Goal: Use online tool/utility: Utilize a website feature to perform a specific function

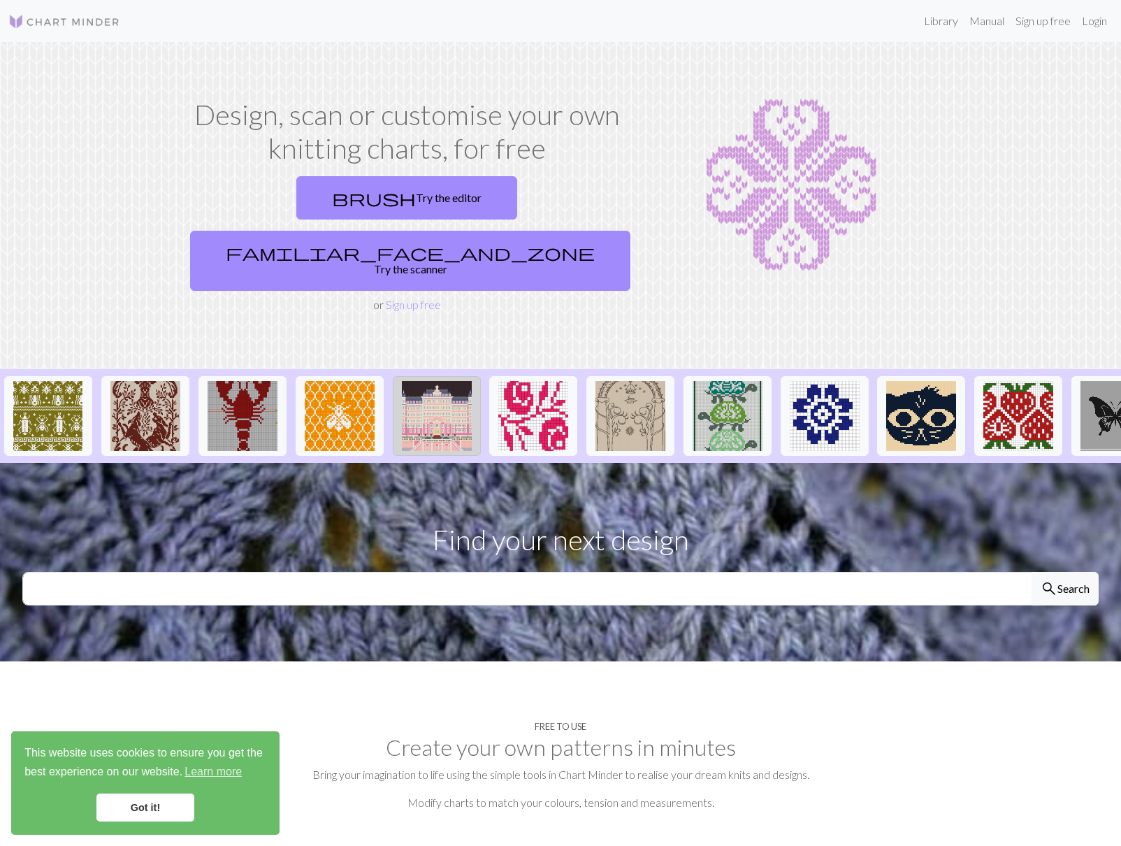
click at [427, 390] on img at bounding box center [437, 416] width 70 height 70
click at [143, 805] on link "Got it!" at bounding box center [145, 807] width 98 height 28
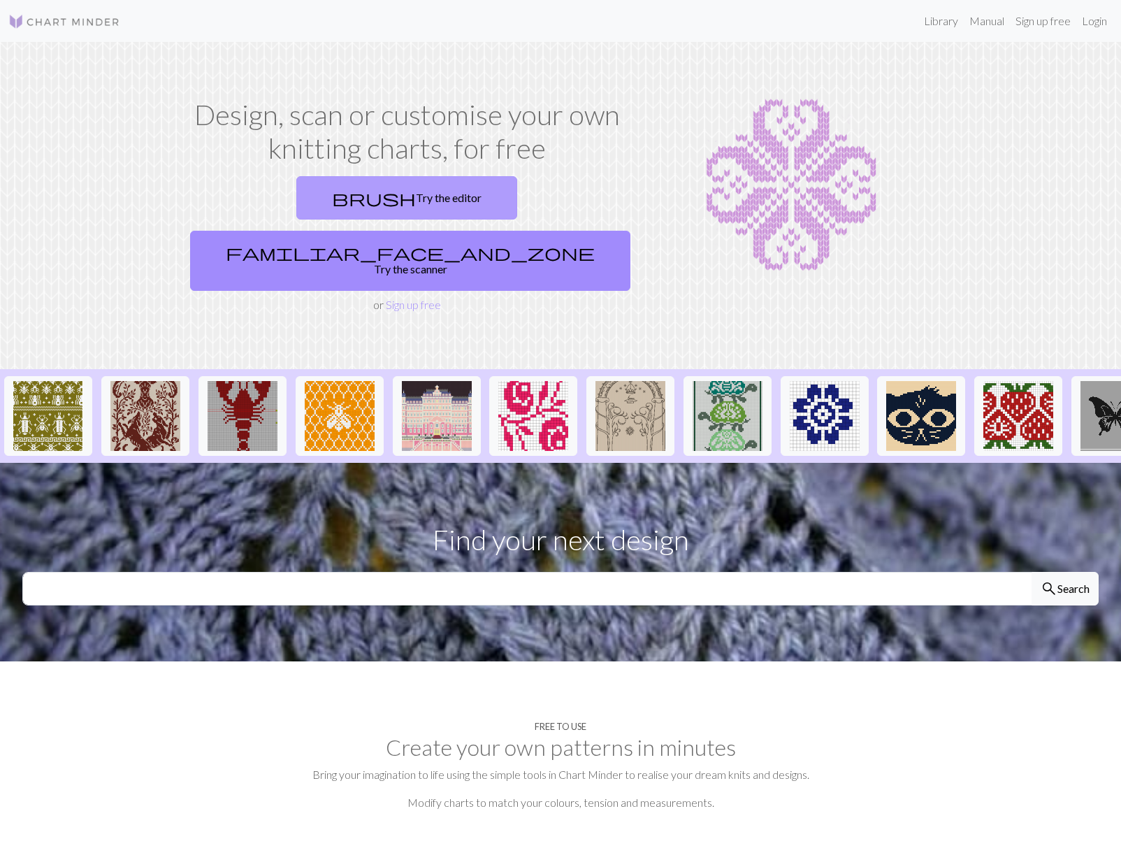
click at [343, 200] on link "brush Try the editor" at bounding box center [406, 197] width 221 height 43
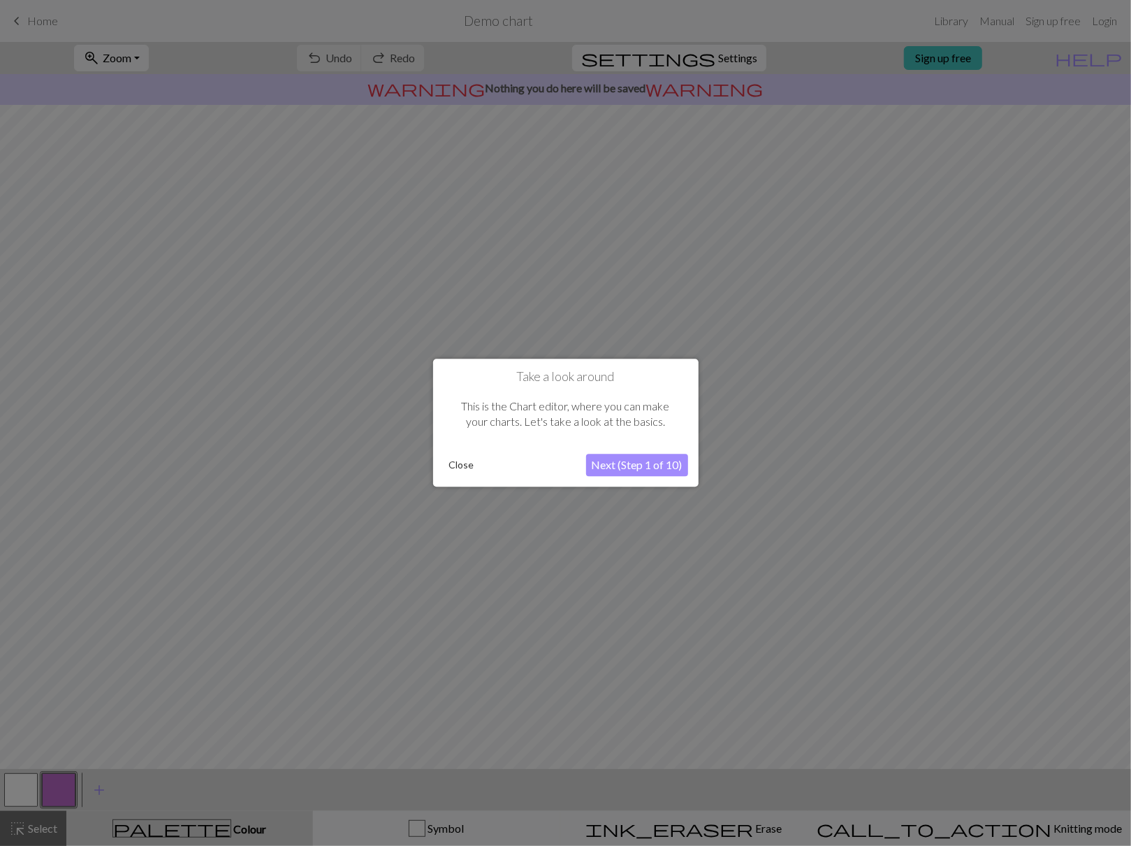
click at [648, 463] on button "Next (Step 1 of 10)" at bounding box center [637, 465] width 102 height 22
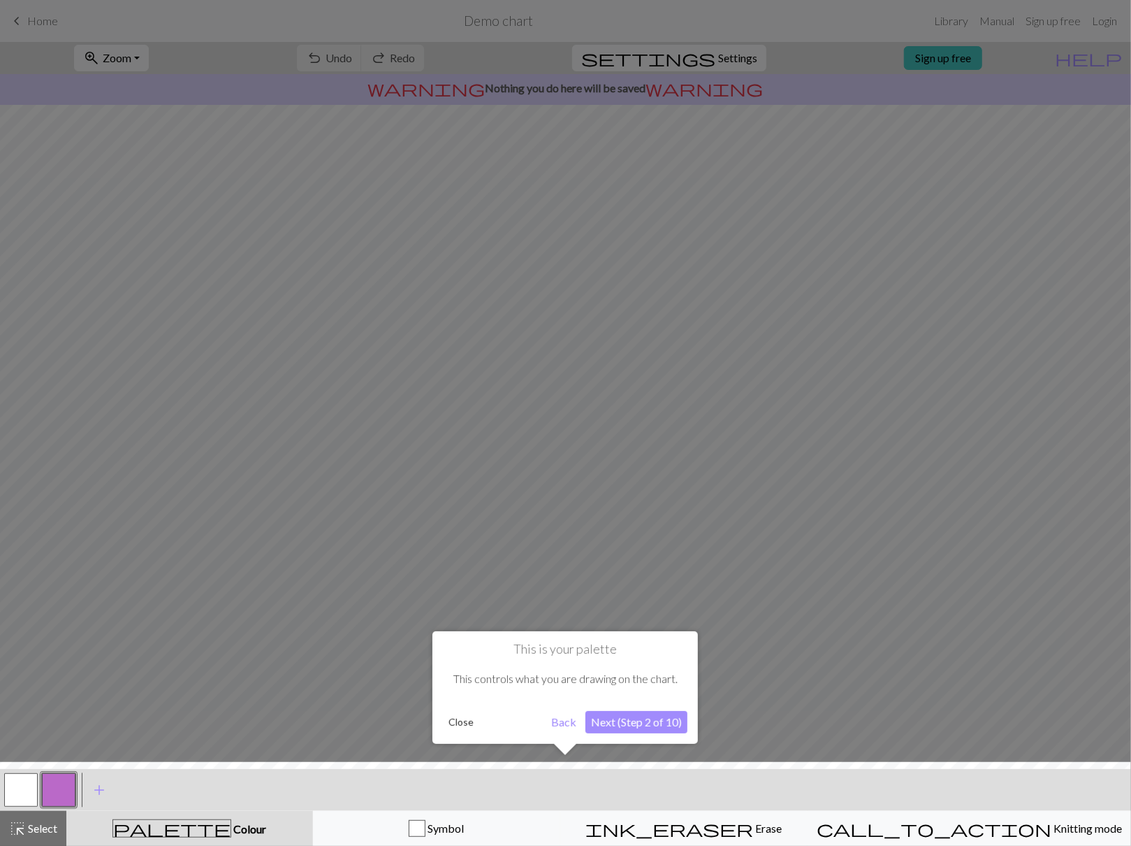
click at [664, 725] on button "Next (Step 2 of 10)" at bounding box center [637, 722] width 102 height 22
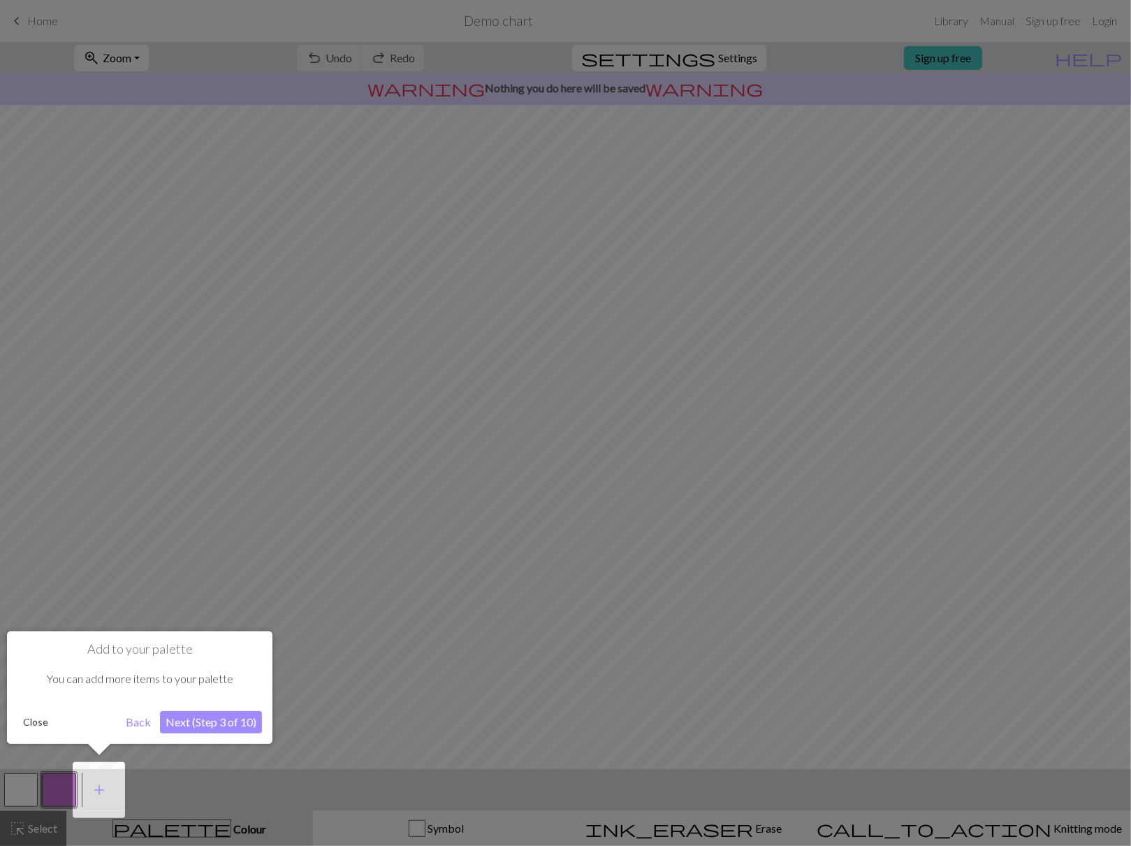
click at [238, 722] on button "Next (Step 3 of 10)" at bounding box center [211, 722] width 102 height 22
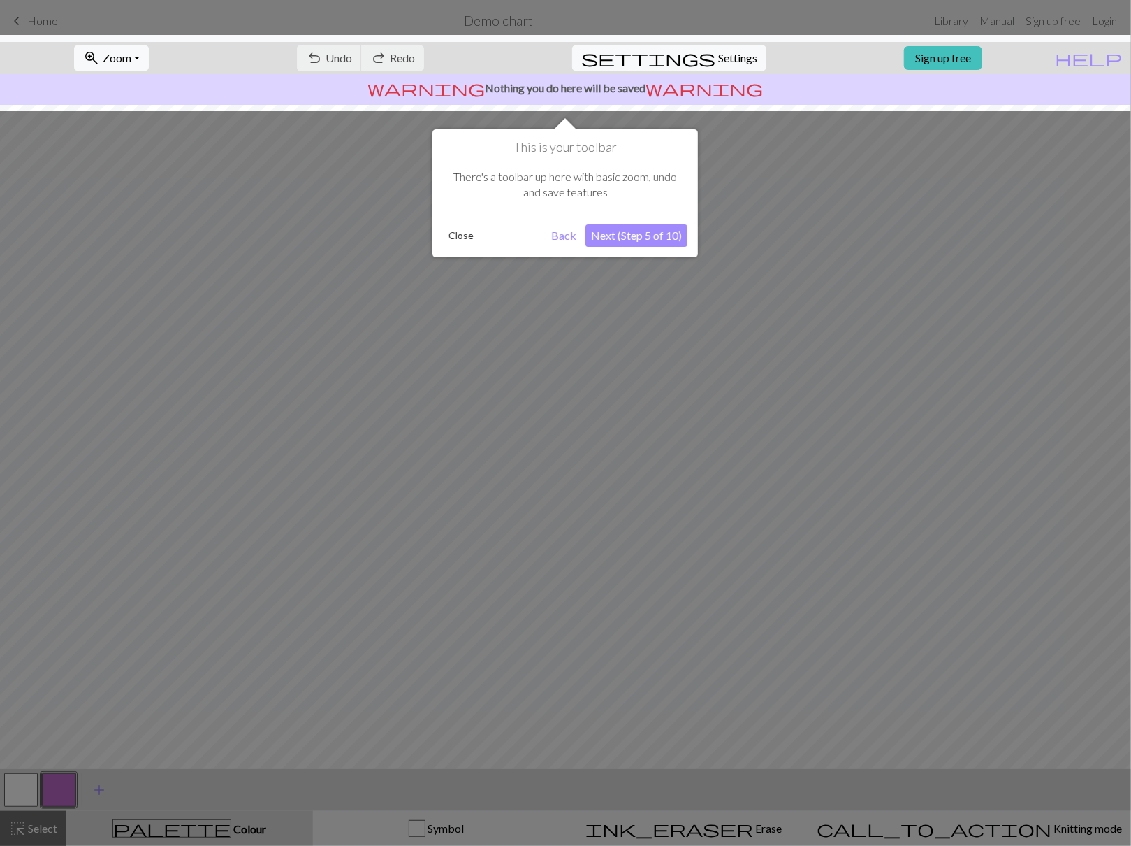
click at [648, 240] on button "Next (Step 5 of 10)" at bounding box center [637, 235] width 102 height 22
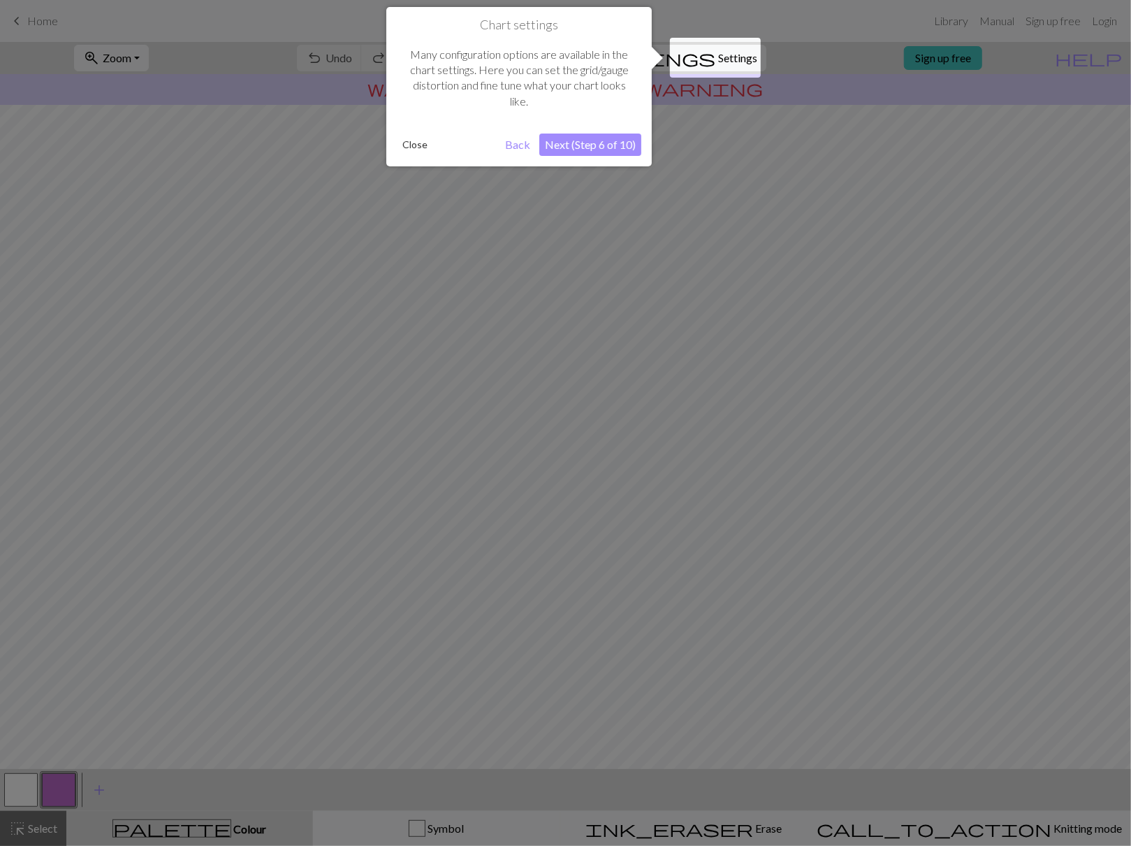
click at [593, 145] on button "Next (Step 6 of 10)" at bounding box center [590, 144] width 102 height 22
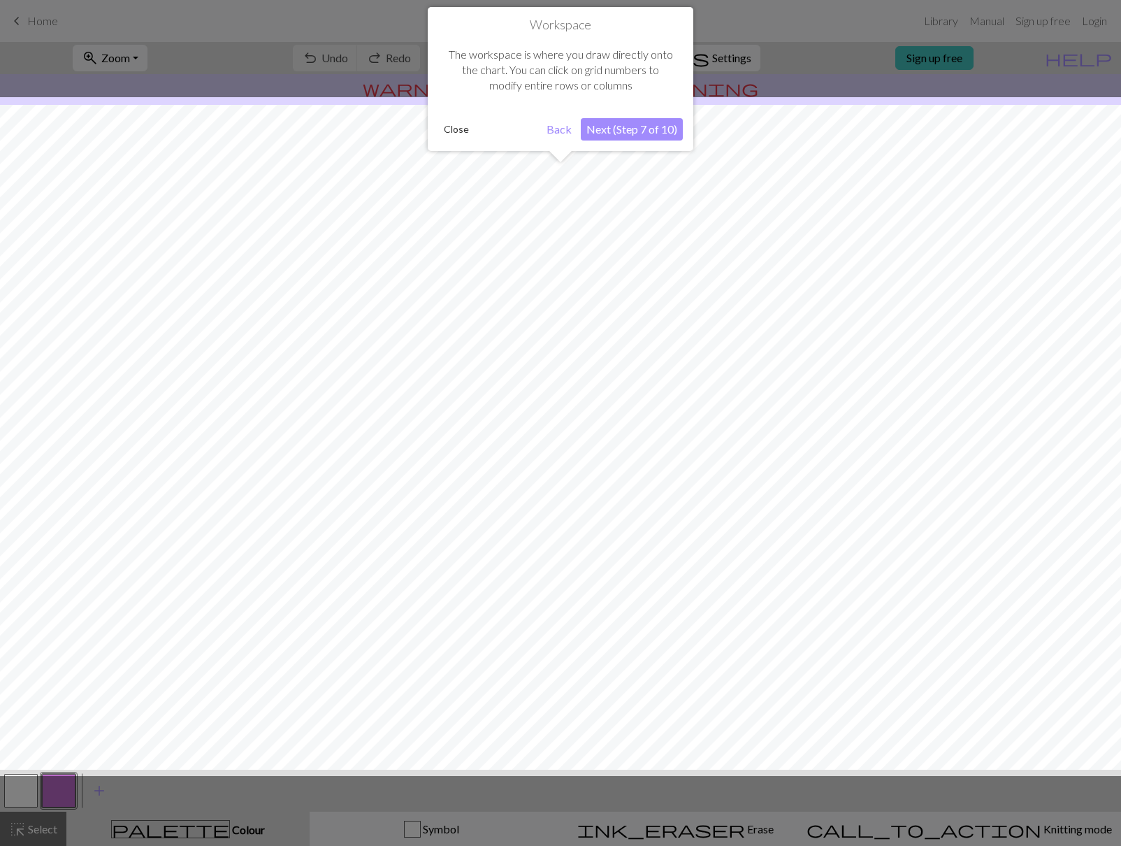
scroll to position [1, 0]
click at [619, 131] on button "Next (Step 7 of 10)" at bounding box center [632, 128] width 102 height 22
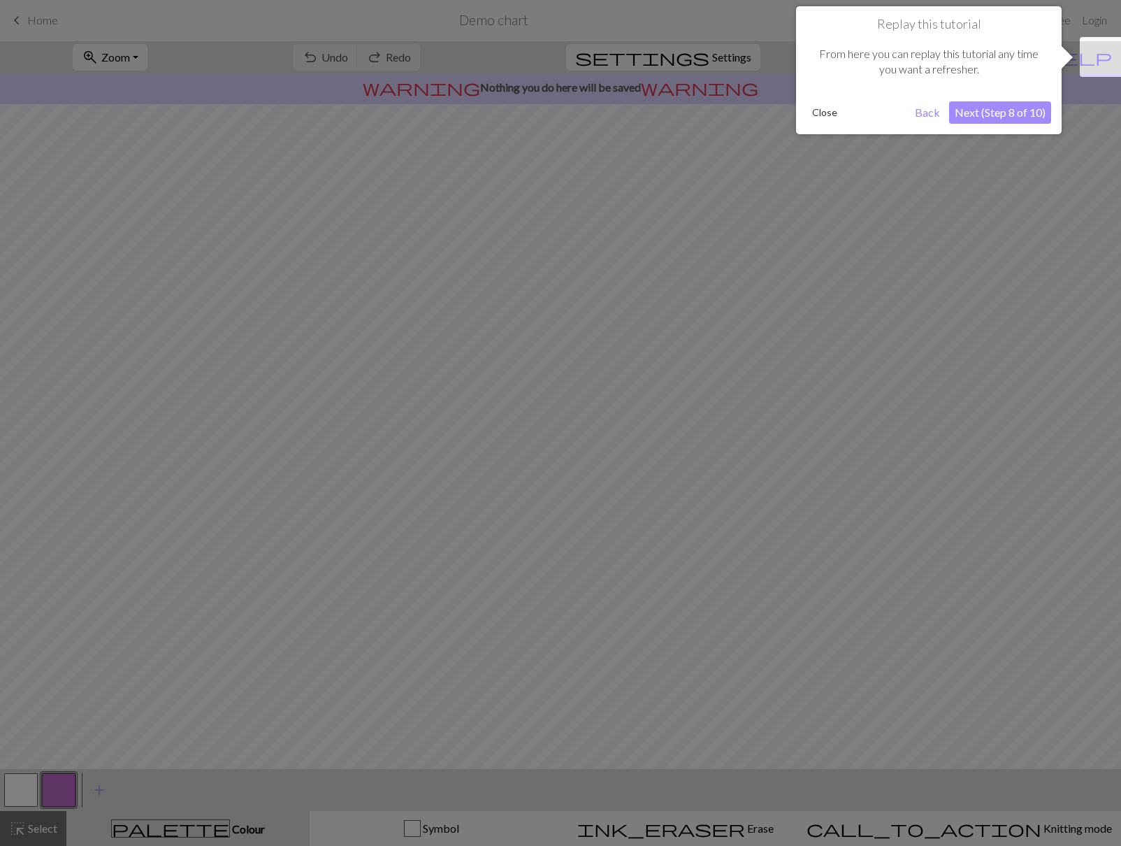
scroll to position [0, 0]
click at [1011, 119] on button "Next (Step 8 of 10)" at bounding box center [1000, 113] width 102 height 22
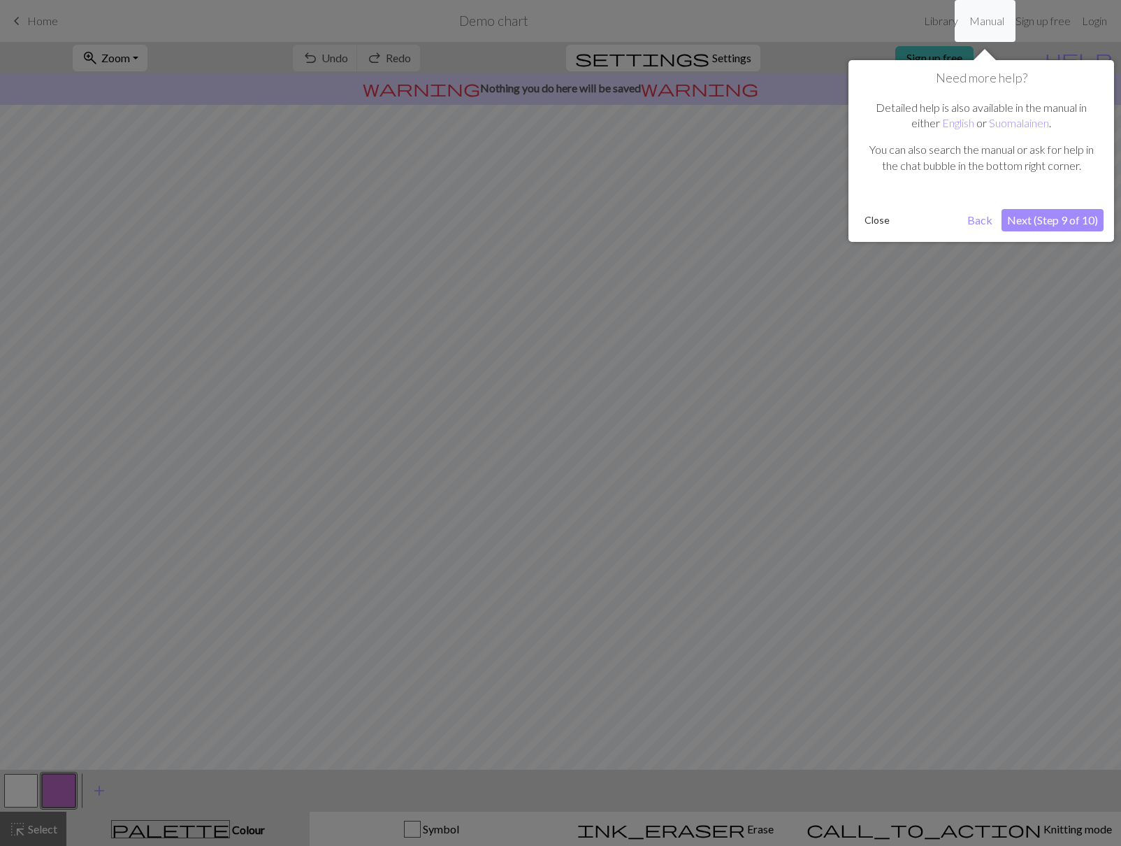
click at [1051, 224] on button "Next (Step 9 of 10)" at bounding box center [1052, 220] width 102 height 22
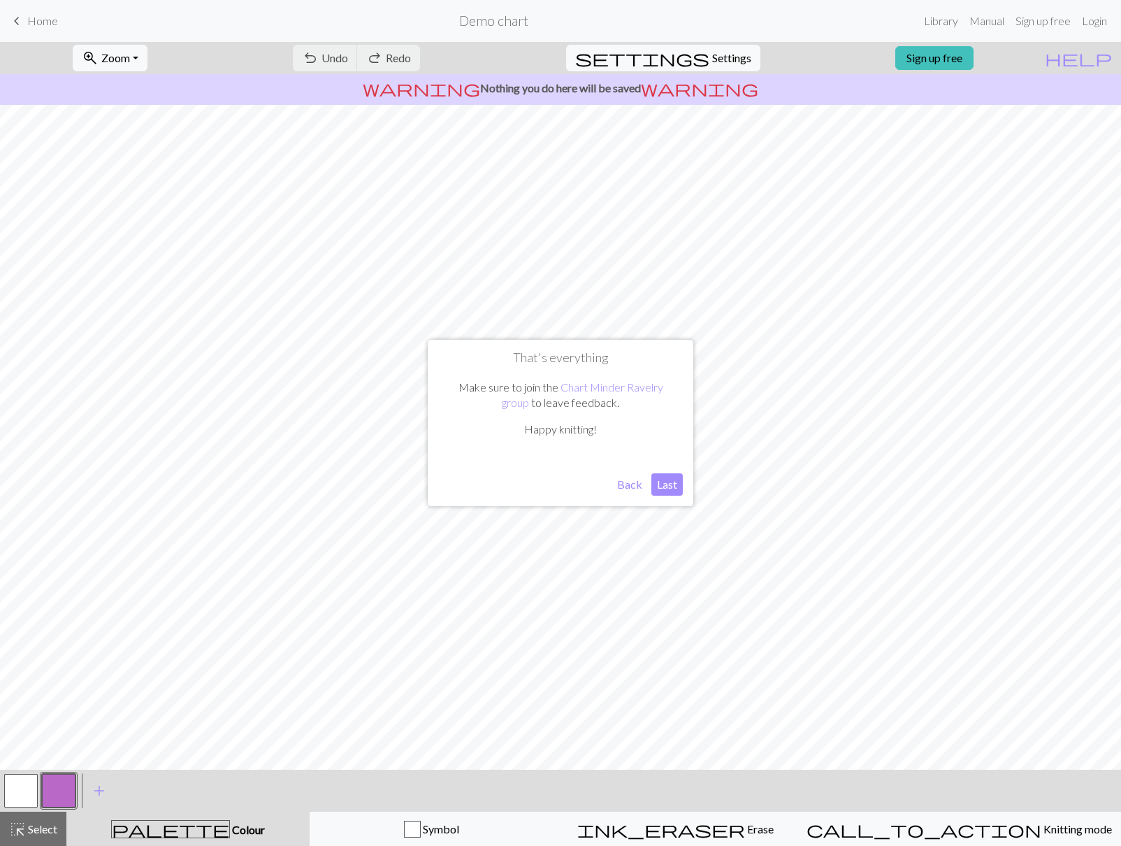
click at [668, 489] on button "Last" at bounding box center [666, 484] width 31 height 22
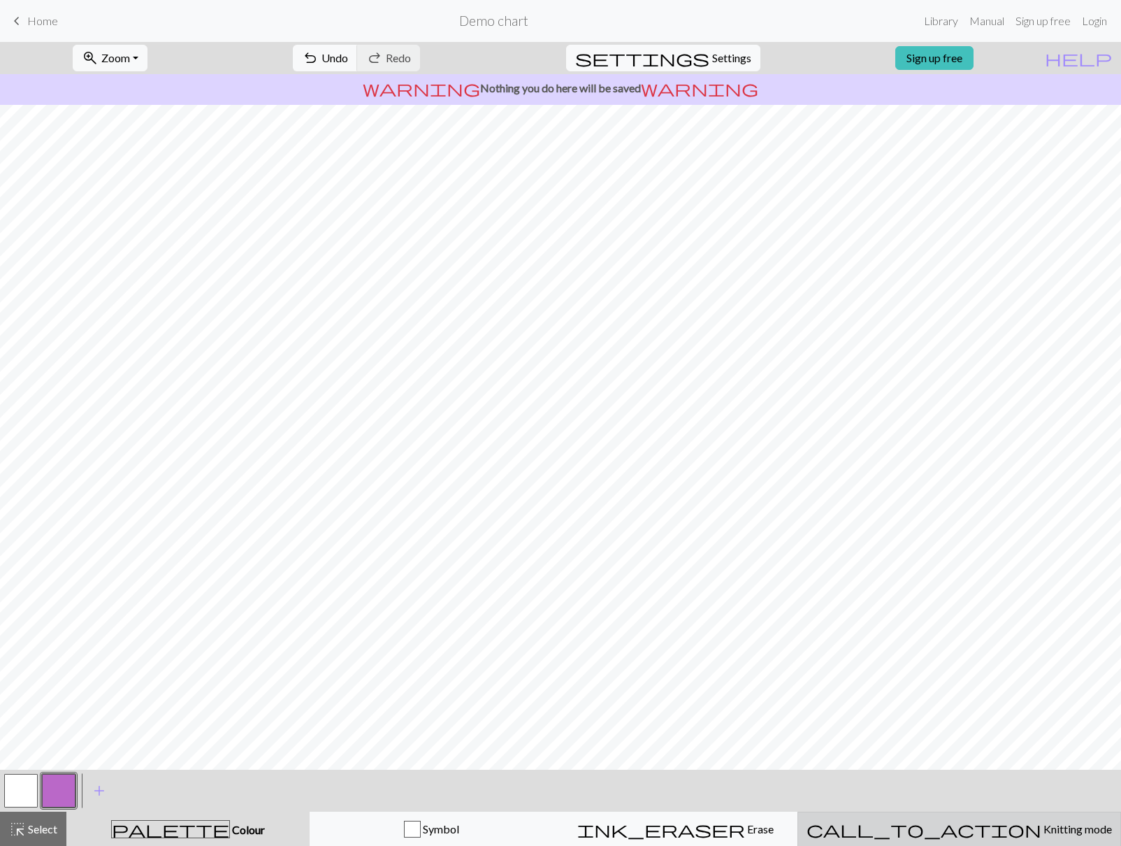
click at [1041, 828] on span "Knitting mode" at bounding box center [1076, 828] width 71 height 13
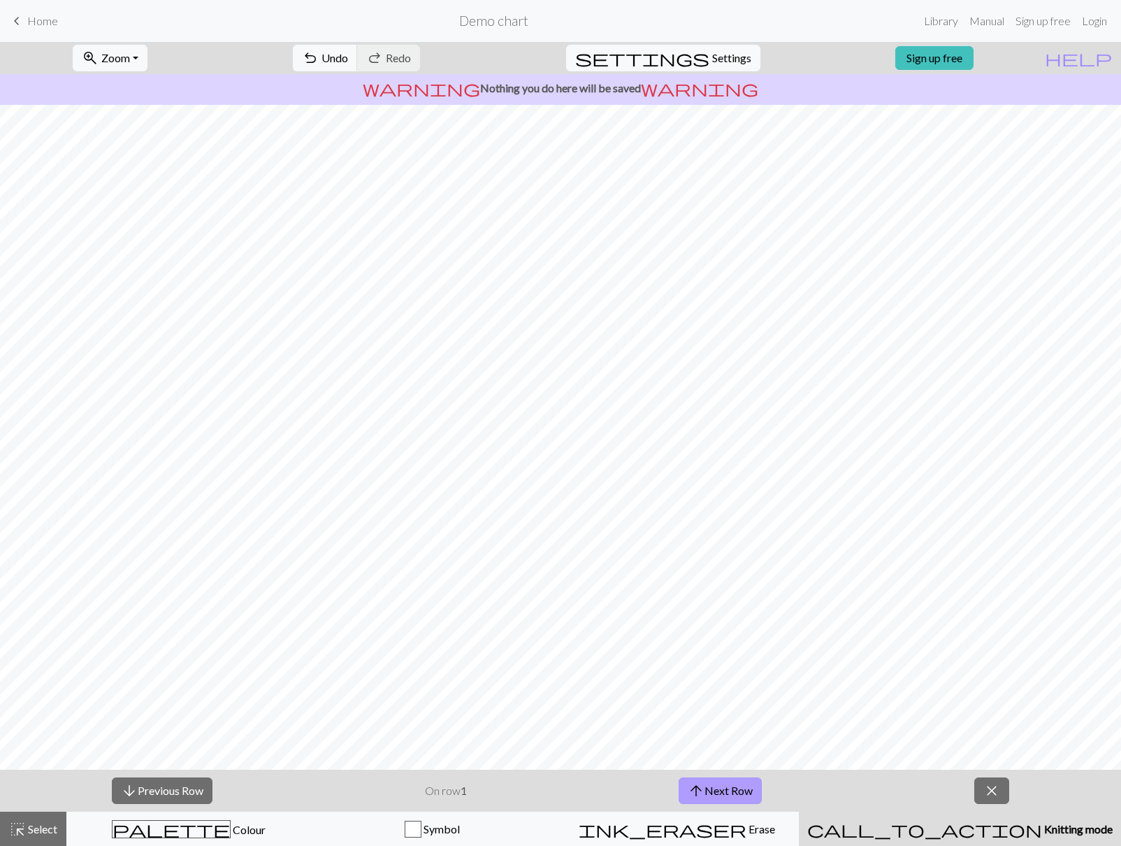
click at [715, 786] on button "arrow_upward Next Row" at bounding box center [720, 790] width 83 height 27
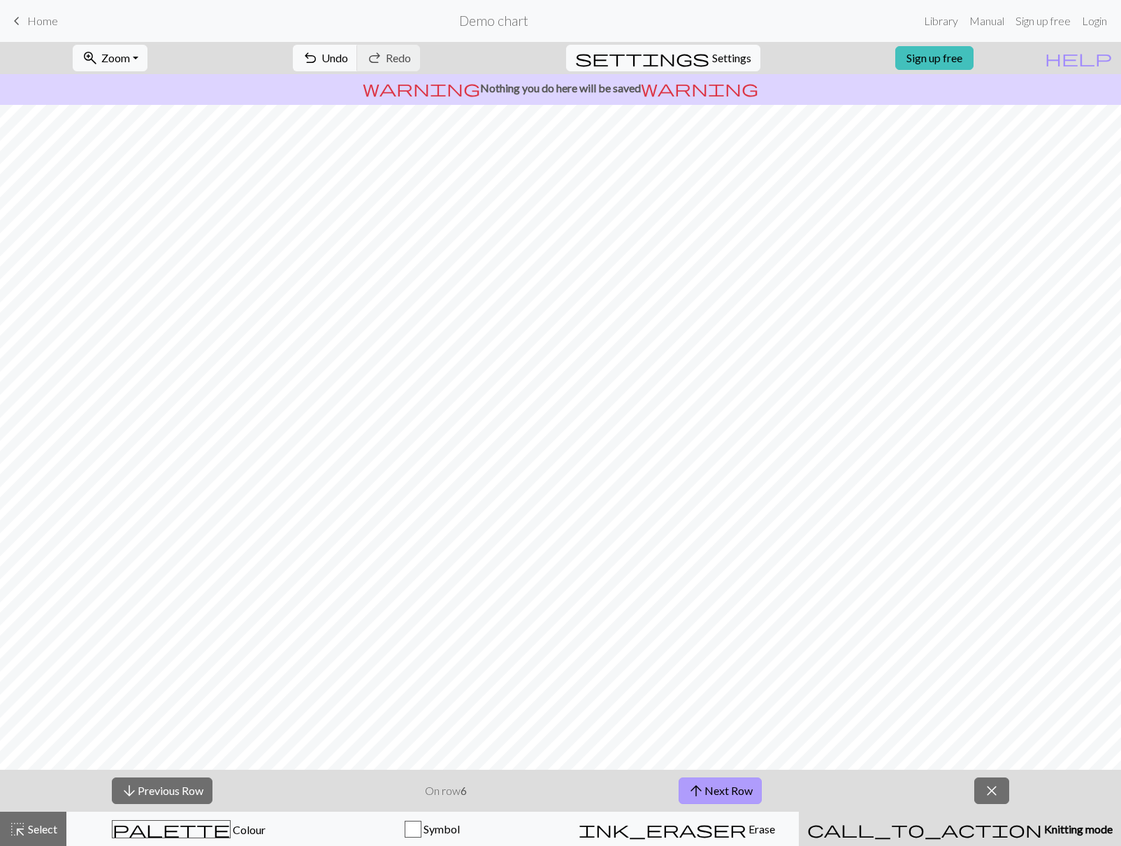
click at [715, 786] on button "arrow_upward Next Row" at bounding box center [720, 790] width 83 height 27
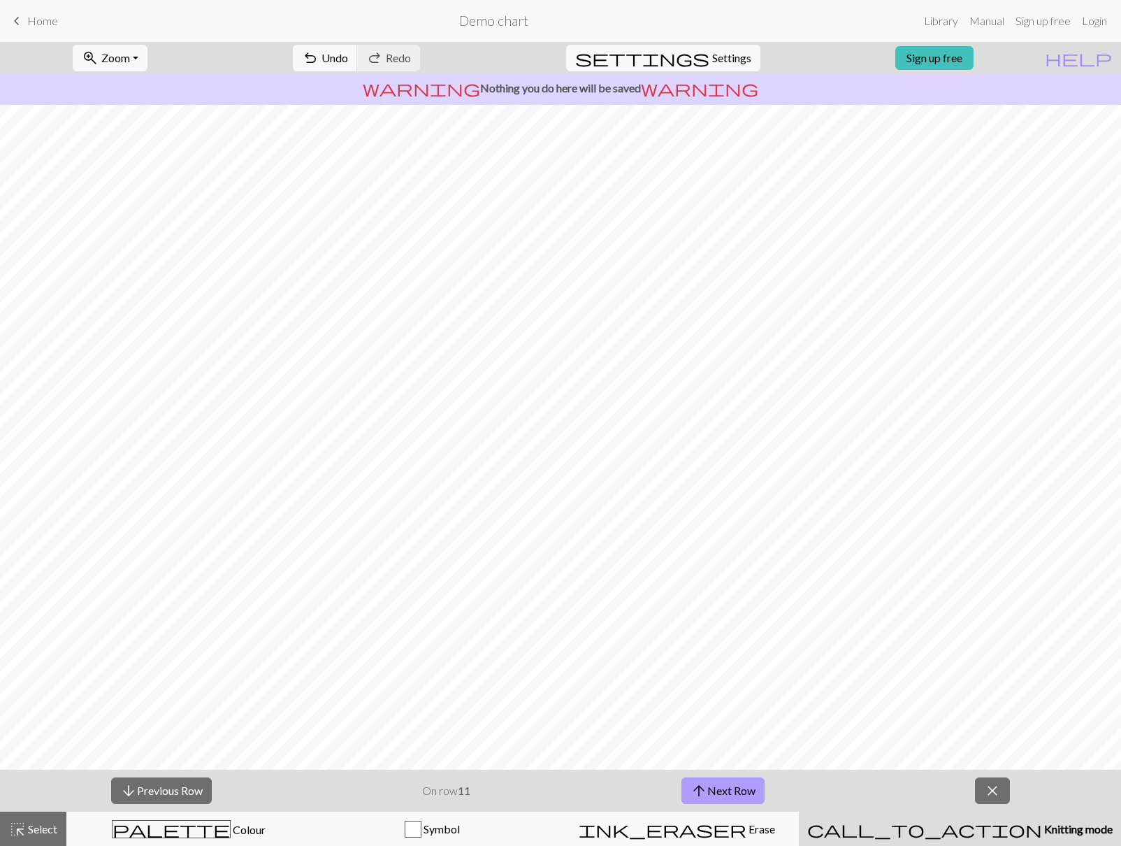
click at [715, 786] on button "arrow_upward Next Row" at bounding box center [722, 790] width 83 height 27
click at [731, 52] on span "Settings" at bounding box center [731, 58] width 39 height 17
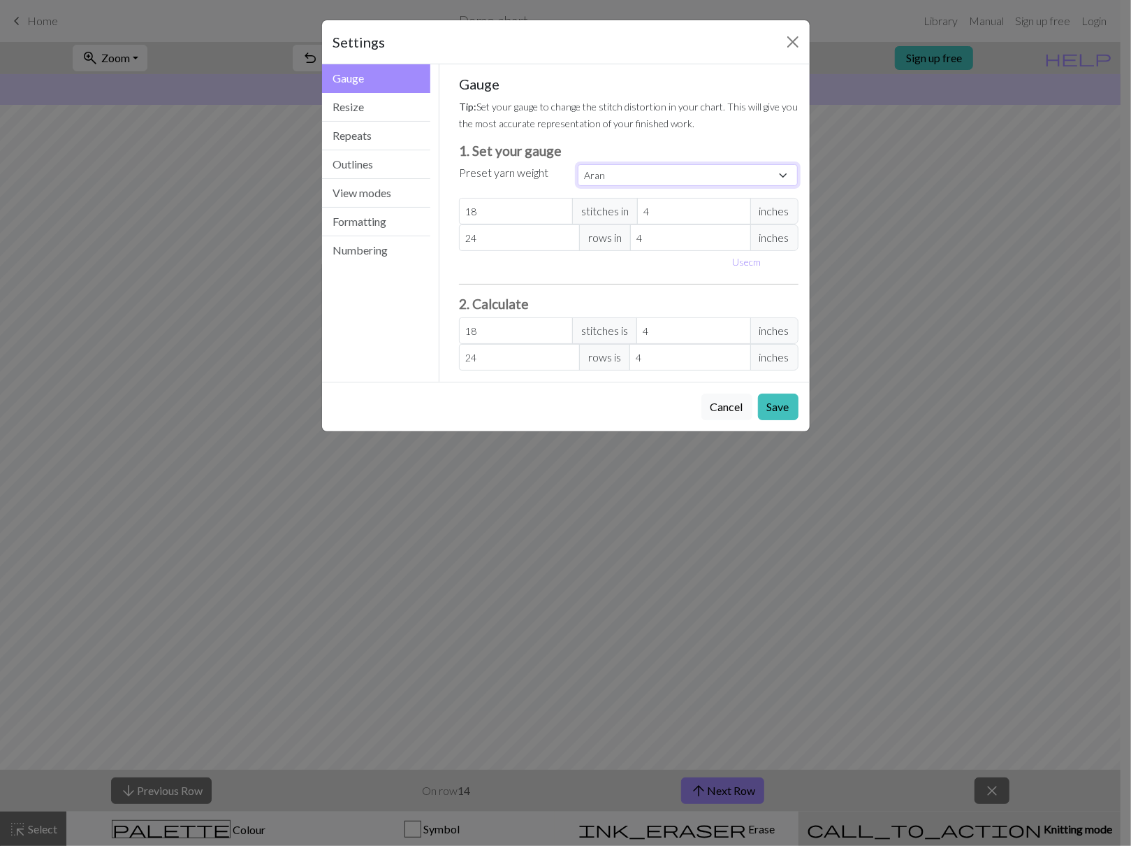
click at [714, 172] on select "Custom Square Lace Light Fingering Fingering Sport Double knit Worsted Aran Bul…" at bounding box center [688, 175] width 221 height 22
select select "custom"
click at [578, 164] on select "Custom Square Lace Light Fingering Fingering Sport Double knit Worsted Aran Bul…" at bounding box center [688, 175] width 221 height 22
type input "3"
type input "24"
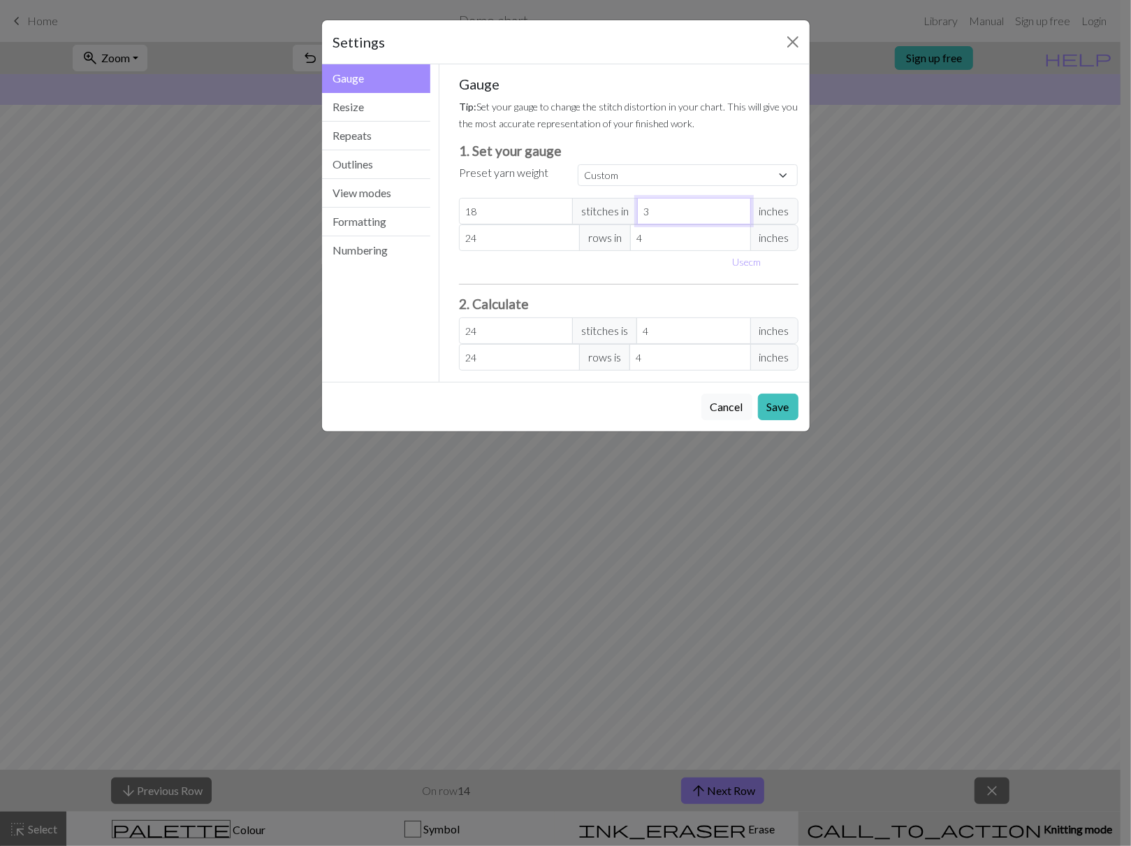
click at [742, 217] on input "3" at bounding box center [694, 211] width 114 height 27
type input "2"
type input "36"
click at [742, 217] on input "2" at bounding box center [694, 211] width 114 height 27
type input "1"
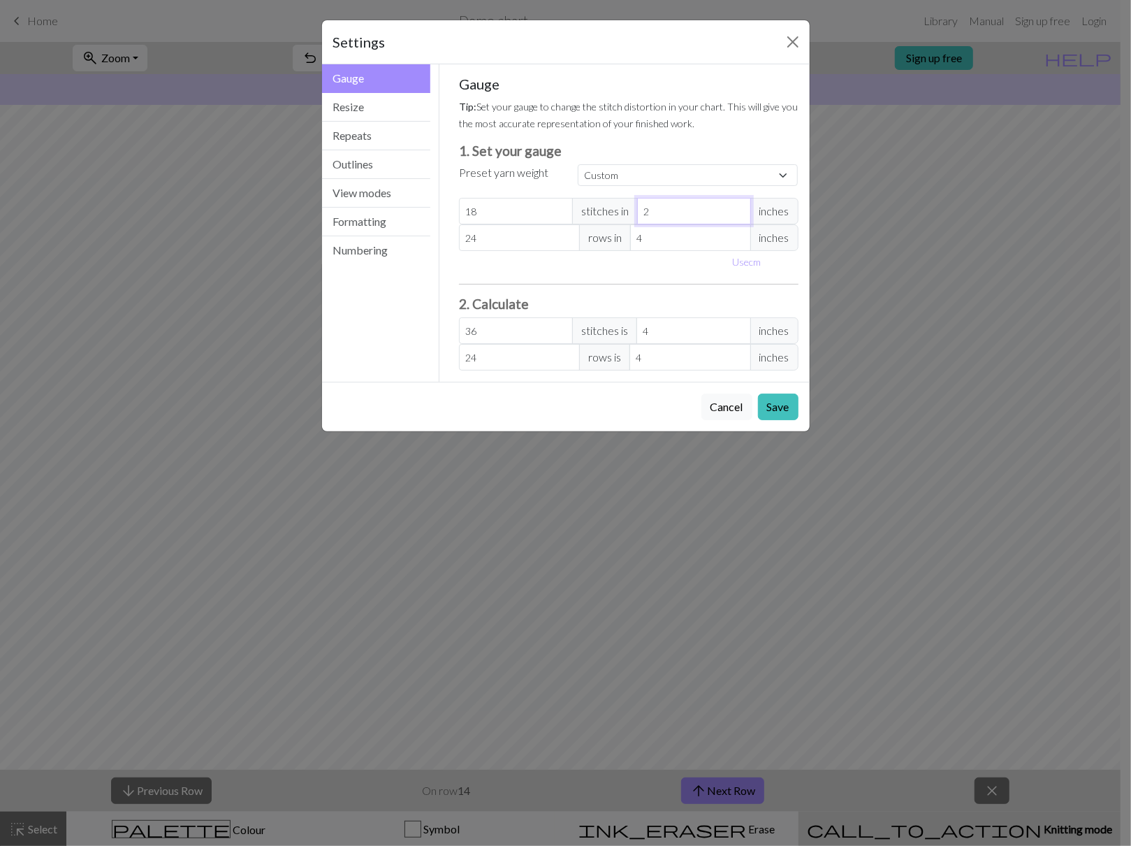
type input "72"
type input "1"
click at [742, 217] on input "1" at bounding box center [694, 211] width 114 height 27
drag, startPoint x: 504, startPoint y: 215, endPoint x: 404, endPoint y: 215, distance: 99.9
click at [404, 215] on div "Gauge Gauge Resize Repeats Outlines View modes Formatting Numbering Gauge Resiz…" at bounding box center [566, 222] width 505 height 317
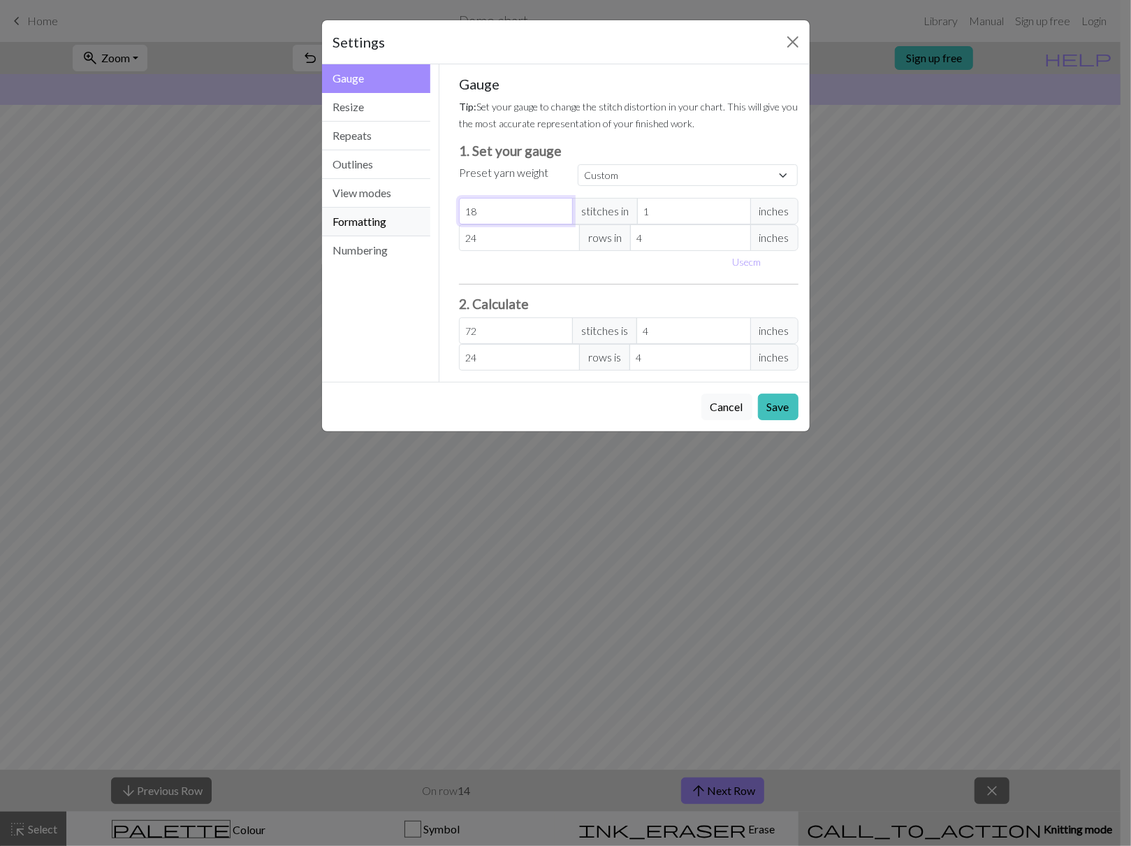
type input "3"
type input "12"
type input "32"
type input "128"
type input "32"
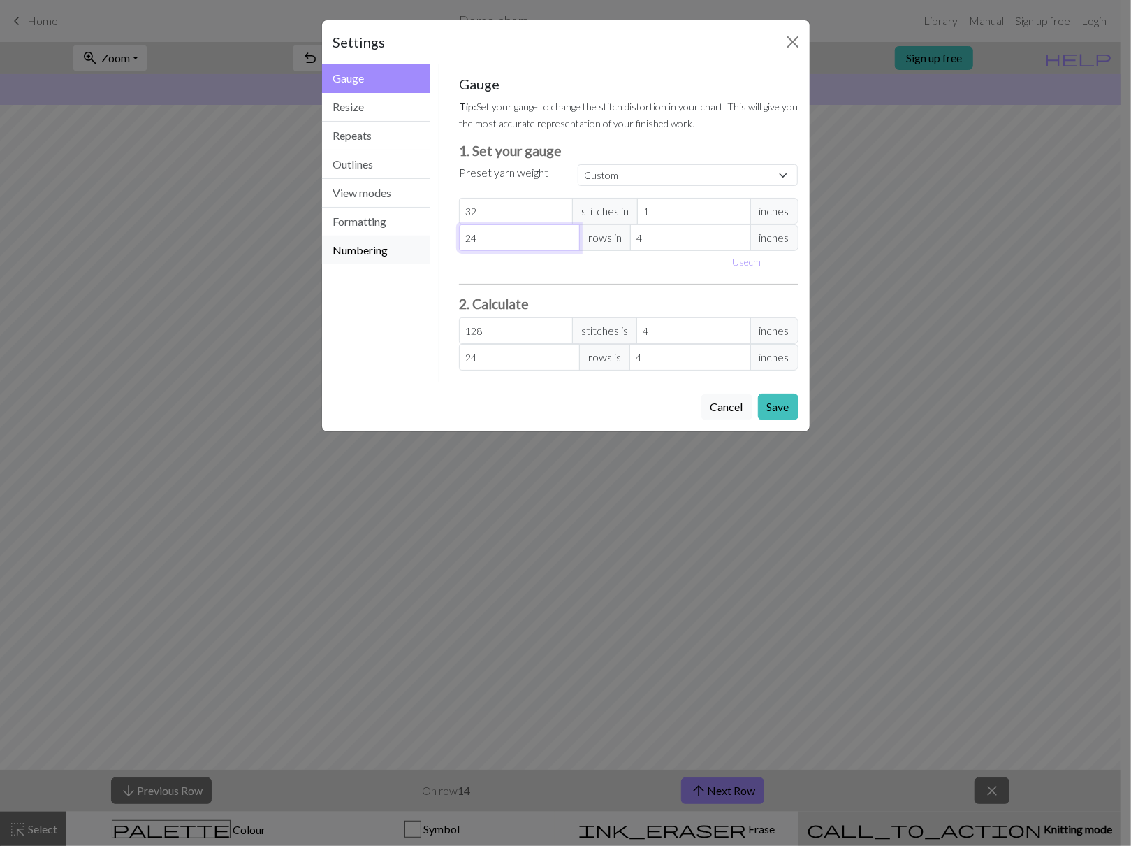
drag, startPoint x: 473, startPoint y: 240, endPoint x: 416, endPoint y: 242, distance: 57.4
click at [416, 242] on div "Gauge Gauge Resize Repeats Outlines View modes Formatting Numbering Gauge Resiz…" at bounding box center [566, 222] width 505 height 317
type input "4"
type input "48"
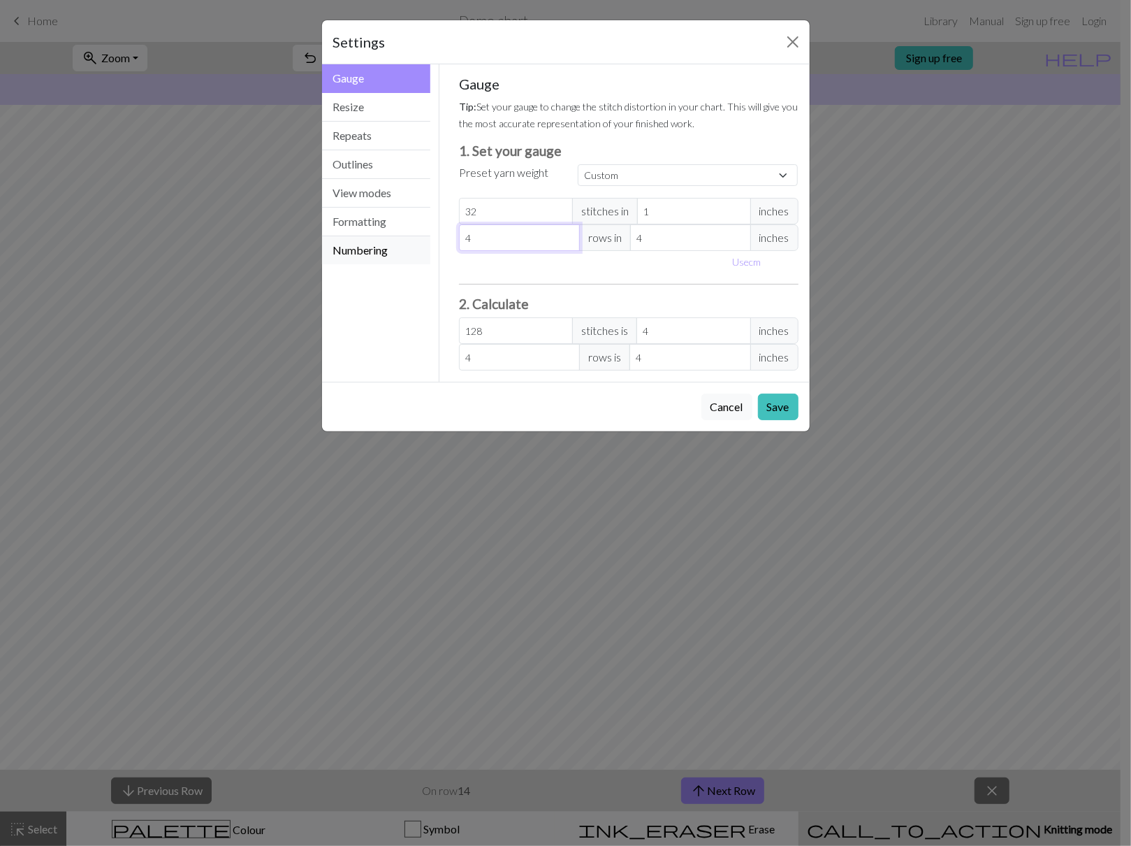
type input "48"
drag, startPoint x: 652, startPoint y: 239, endPoint x: 627, endPoint y: 234, distance: 25.6
click at [612, 234] on div "48 rows in 4 inches" at bounding box center [629, 237] width 340 height 27
type input "5"
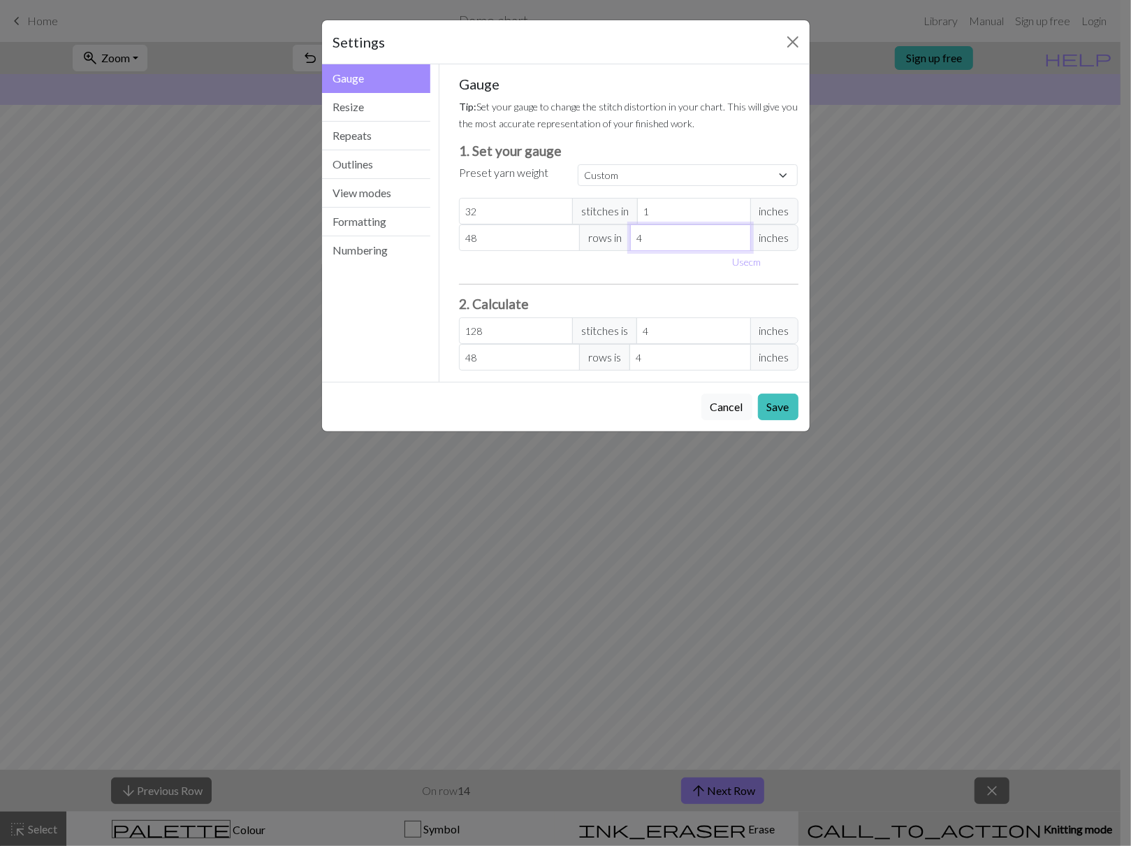
type input "38.4"
click at [744, 235] on input "5" at bounding box center [690, 237] width 121 height 27
type input "6"
type input "32"
click at [744, 235] on input "6" at bounding box center [690, 237] width 121 height 27
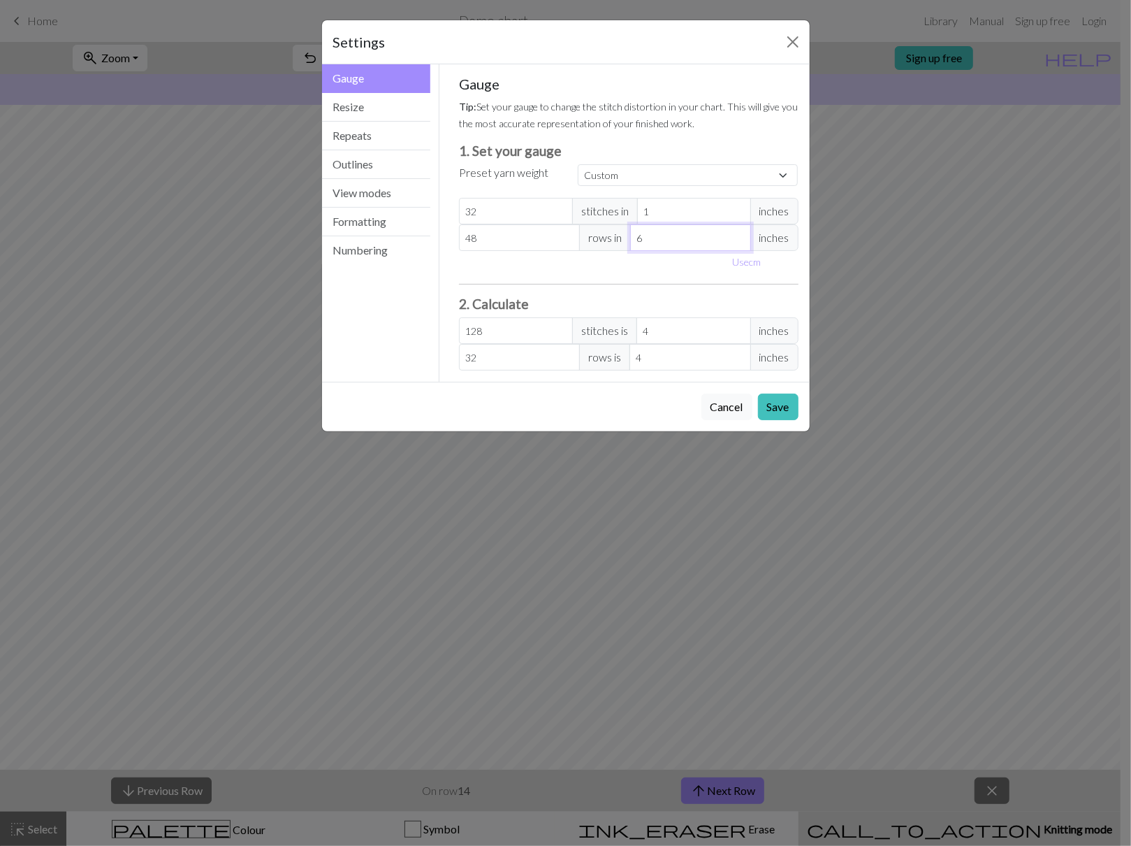
type input "5"
type input "38.4"
click at [738, 243] on input "5" at bounding box center [690, 237] width 121 height 27
type input "4"
type input "48"
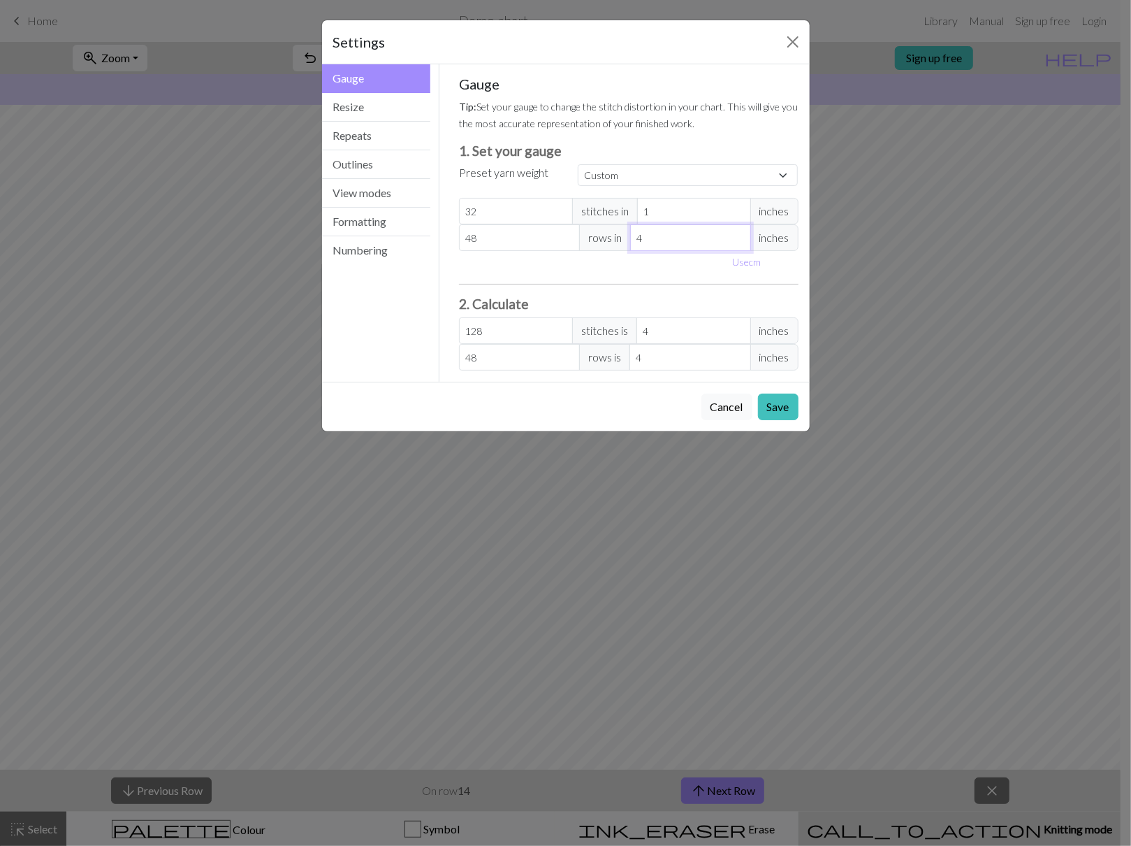
click at [738, 243] on input "4" at bounding box center [690, 237] width 121 height 27
type input "3"
type input "64"
click at [738, 243] on input "3" at bounding box center [690, 237] width 121 height 27
type input "2"
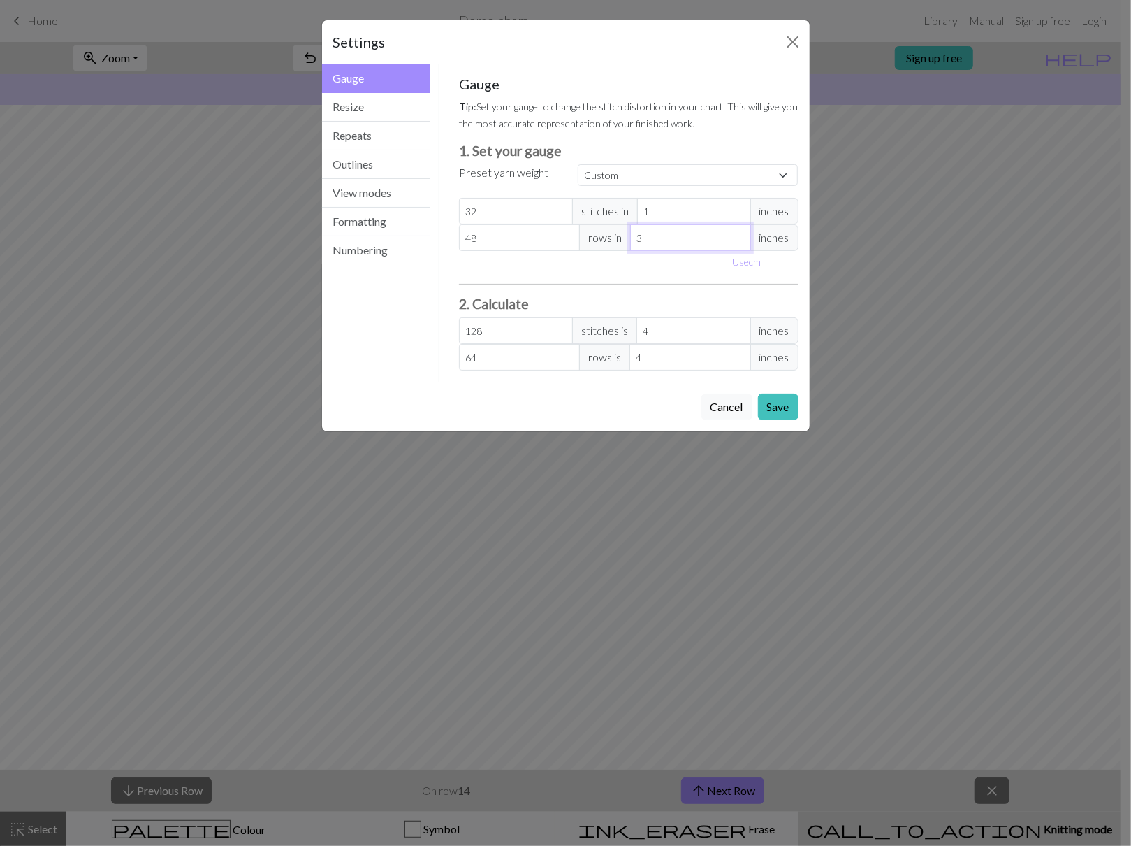
type input "96"
click at [738, 243] on input "2" at bounding box center [690, 237] width 121 height 27
type input "1"
type input "192"
type input "1"
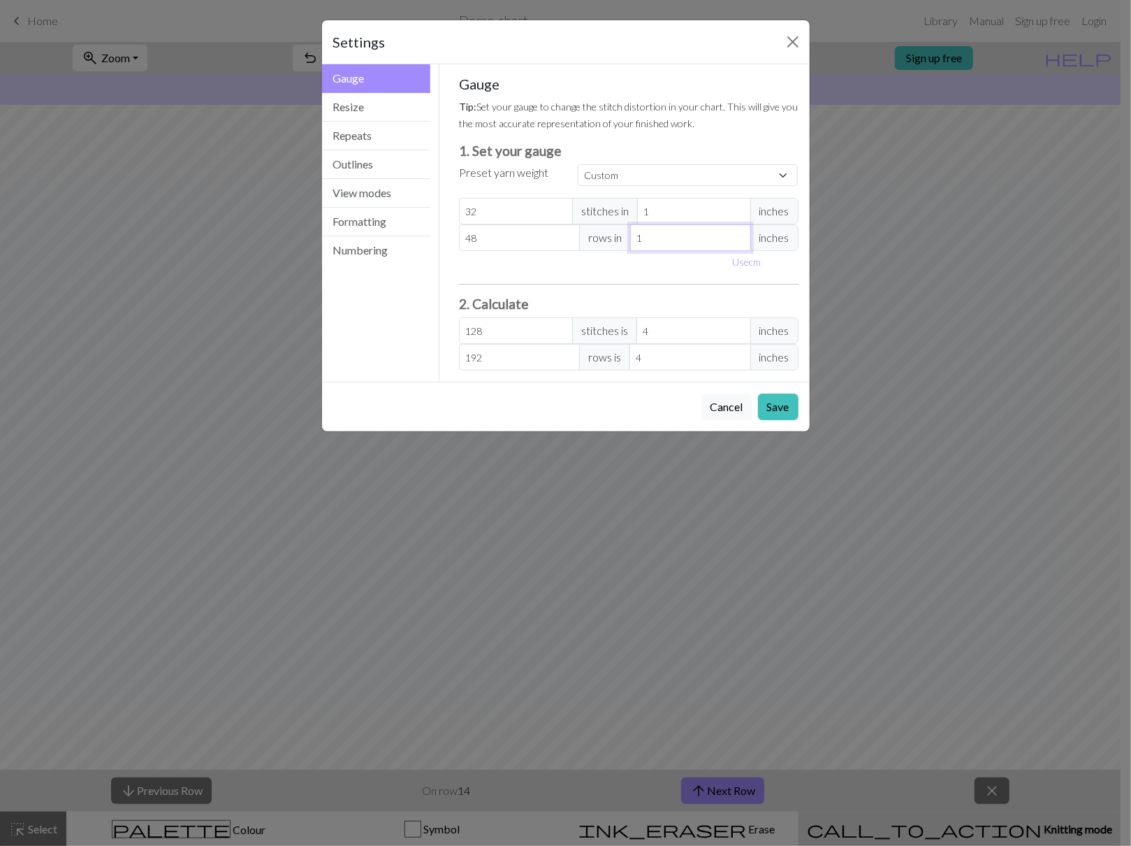
click at [738, 243] on input "1" at bounding box center [690, 237] width 121 height 27
click at [777, 405] on button "Save" at bounding box center [778, 406] width 41 height 27
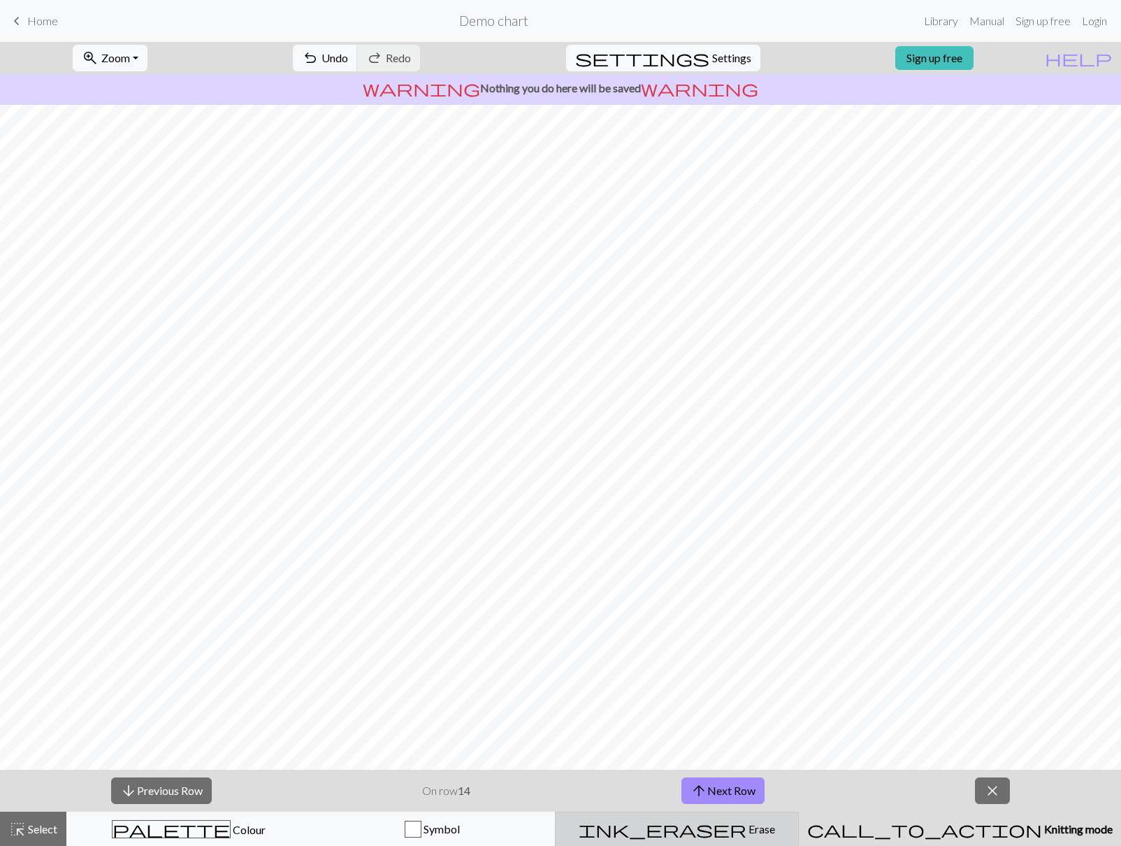
drag, startPoint x: 742, startPoint y: 825, endPoint x: 736, endPoint y: 815, distance: 12.2
click at [746, 825] on span "Erase" at bounding box center [760, 828] width 29 height 13
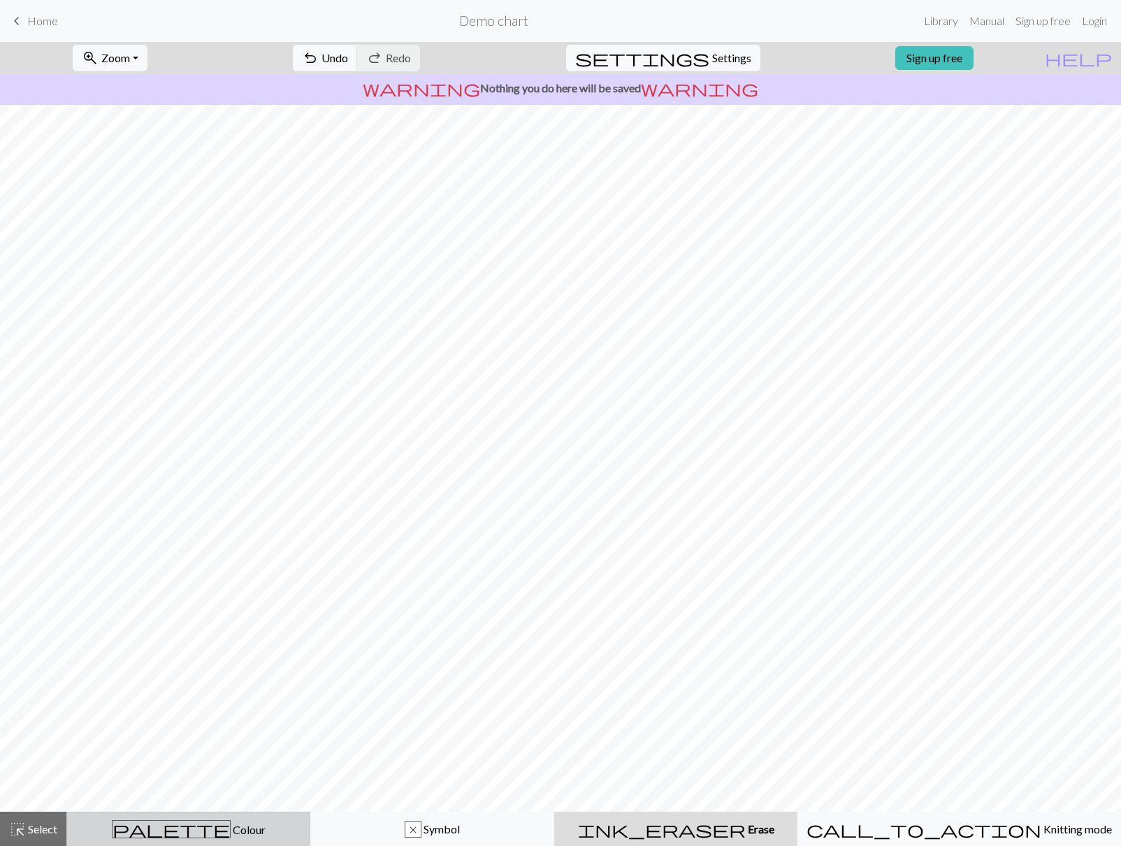
click at [231, 829] on span "Colour" at bounding box center [248, 828] width 35 height 13
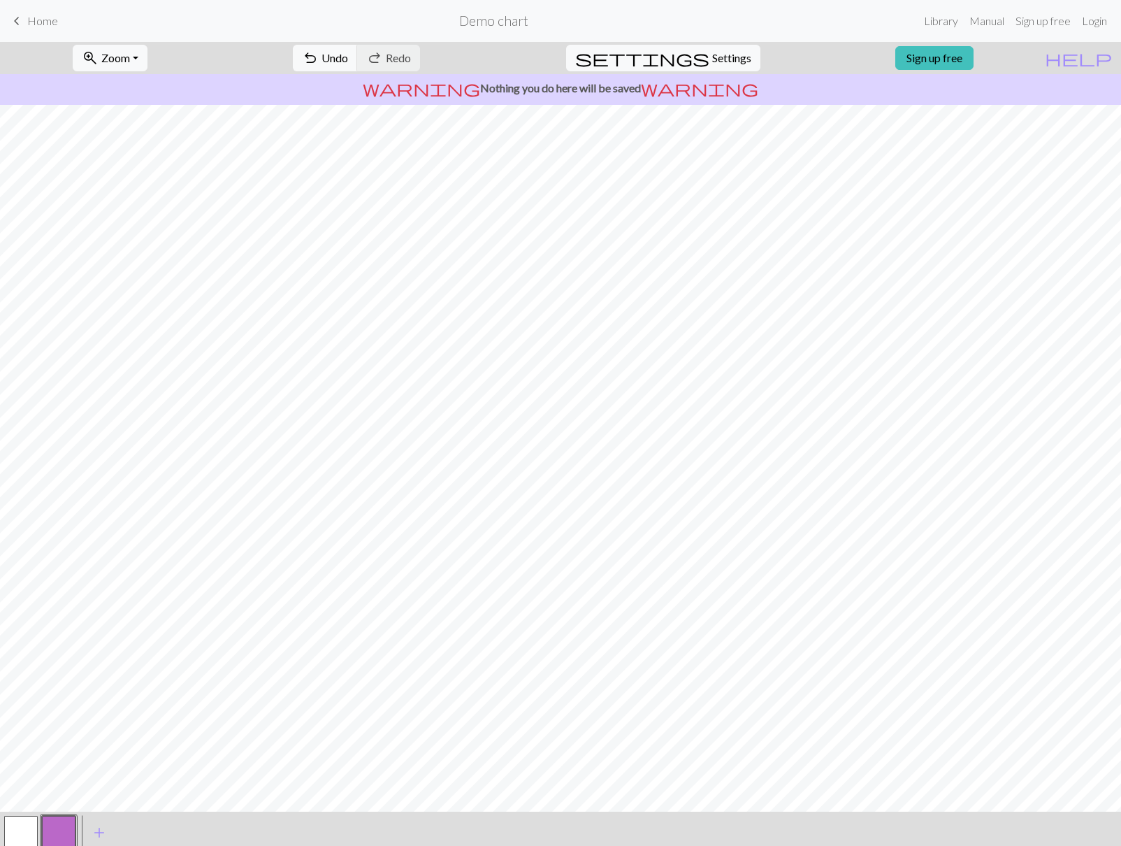
click at [61, 822] on button "button" at bounding box center [59, 833] width 34 height 34
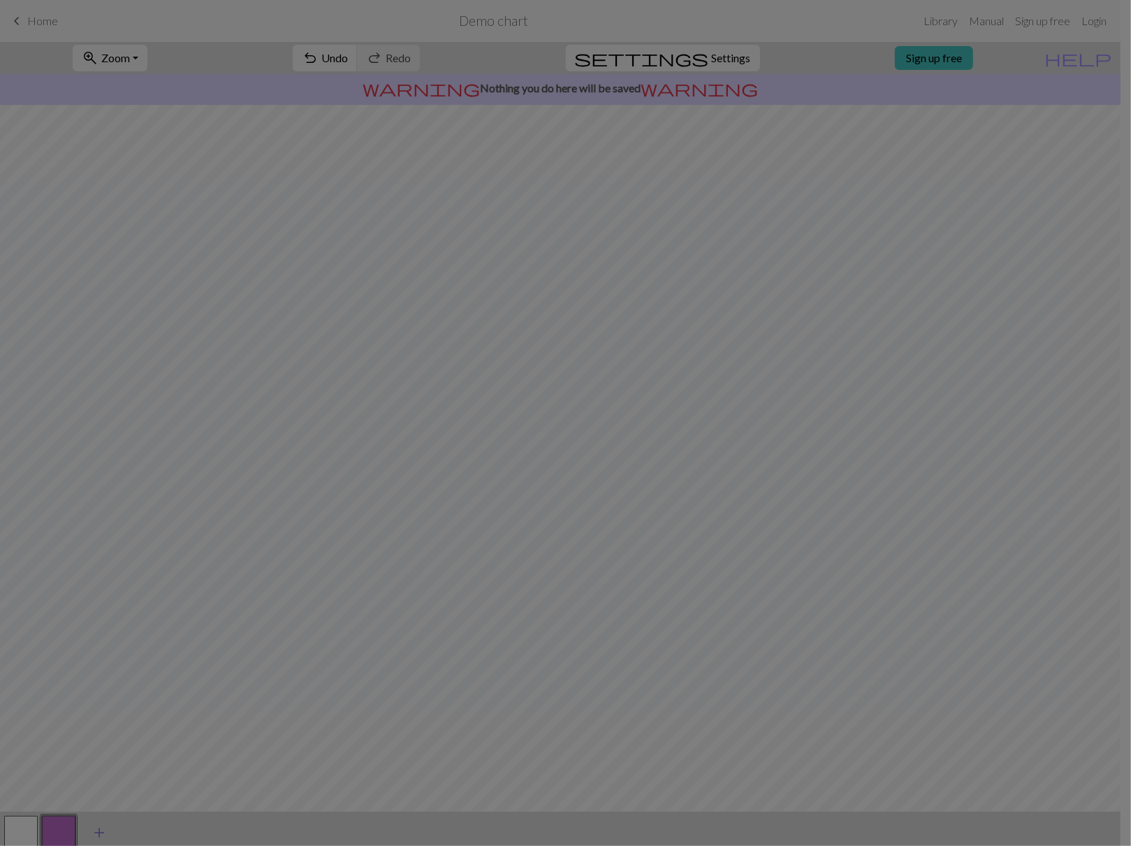
click at [98, 831] on div "Edit colour Name CC1 Use advanced picker workspace_premium Become a Pro user to…" at bounding box center [565, 423] width 1131 height 846
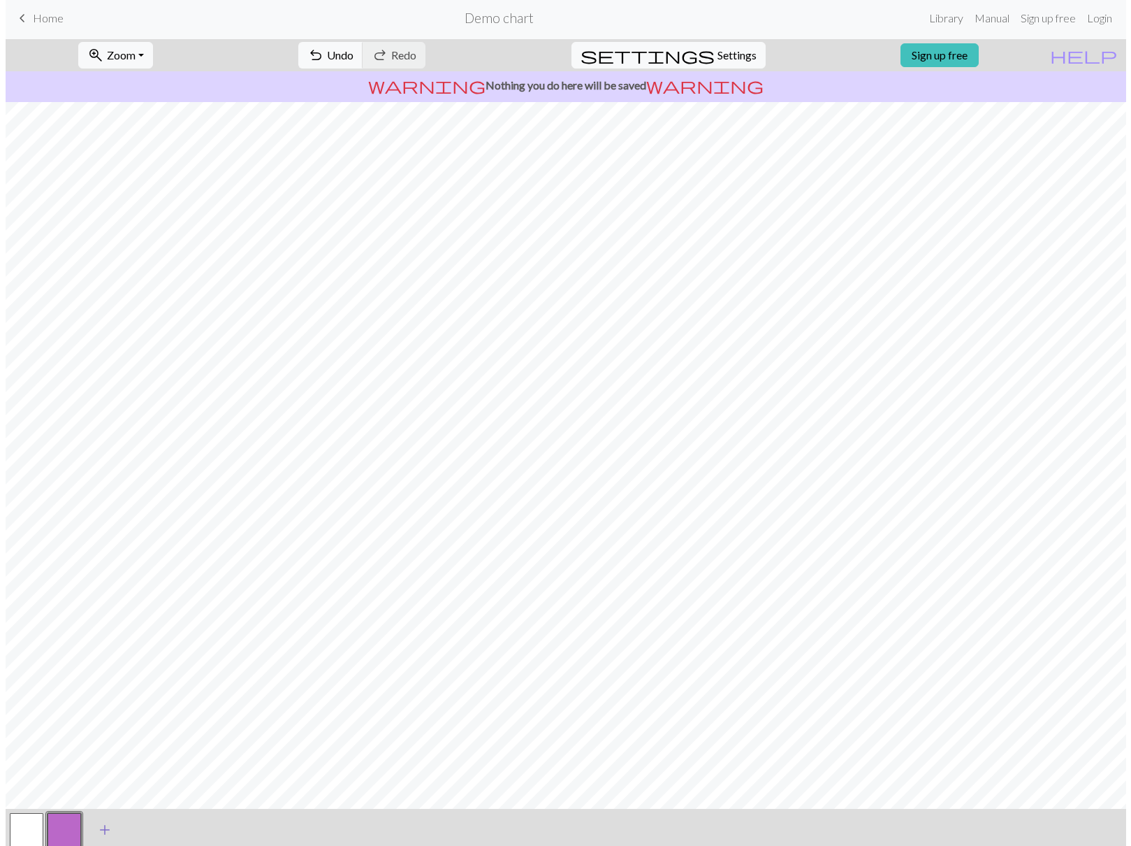
scroll to position [3, 0]
click at [108, 828] on button "add Add a colour" at bounding box center [99, 829] width 35 height 35
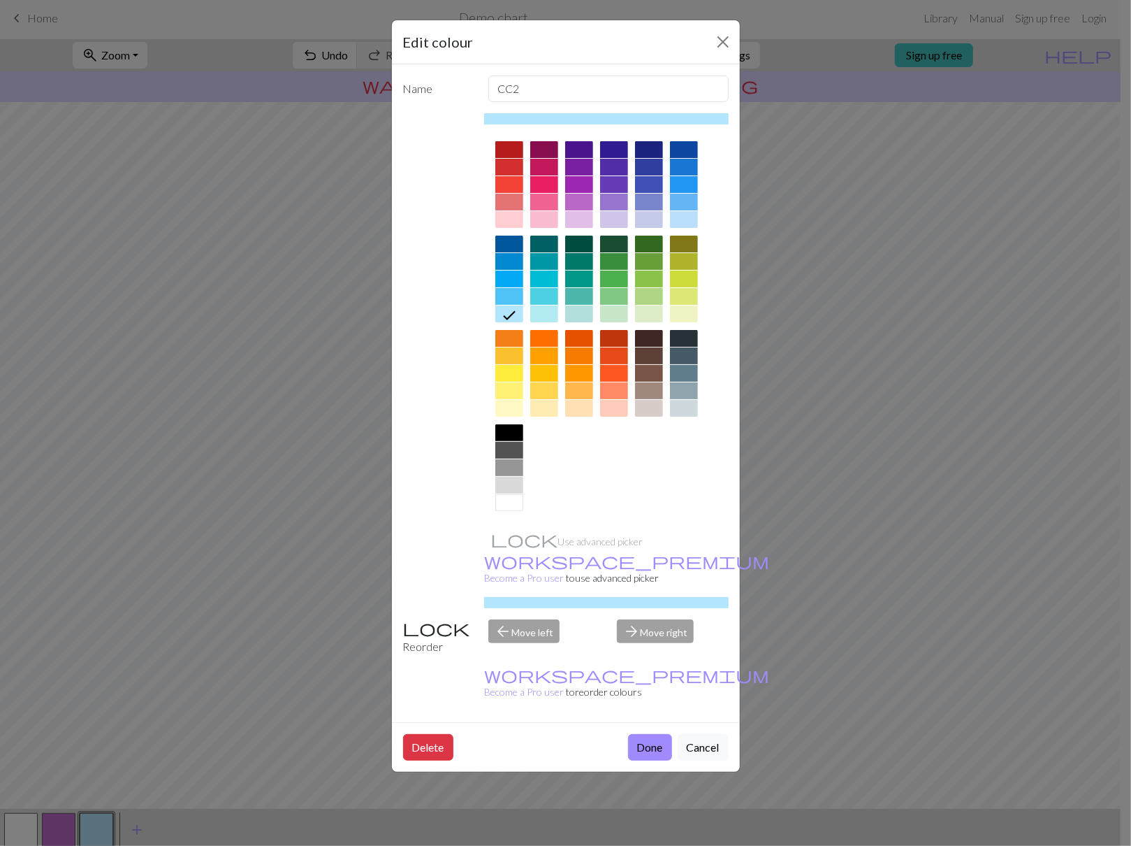
click at [587, 354] on div at bounding box center [579, 355] width 28 height 17
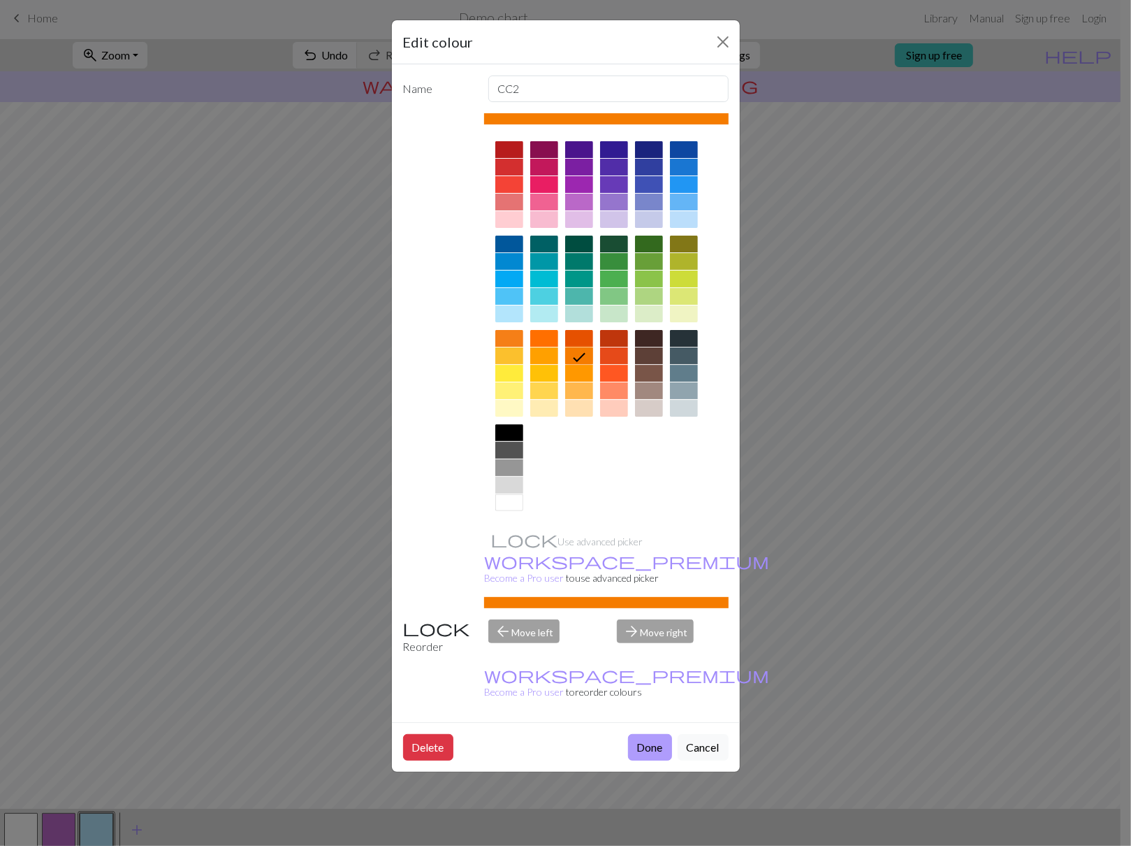
click at [648, 734] on button "Done" at bounding box center [650, 747] width 44 height 27
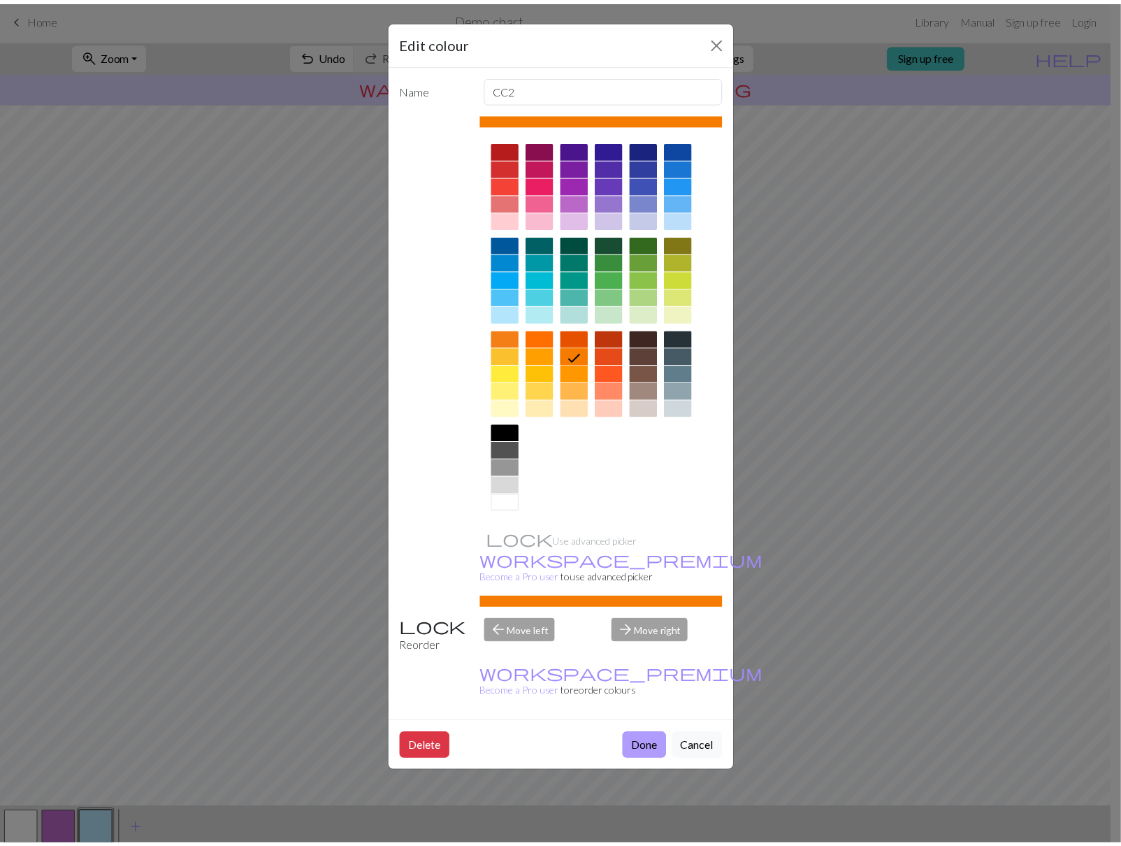
scroll to position [3, 0]
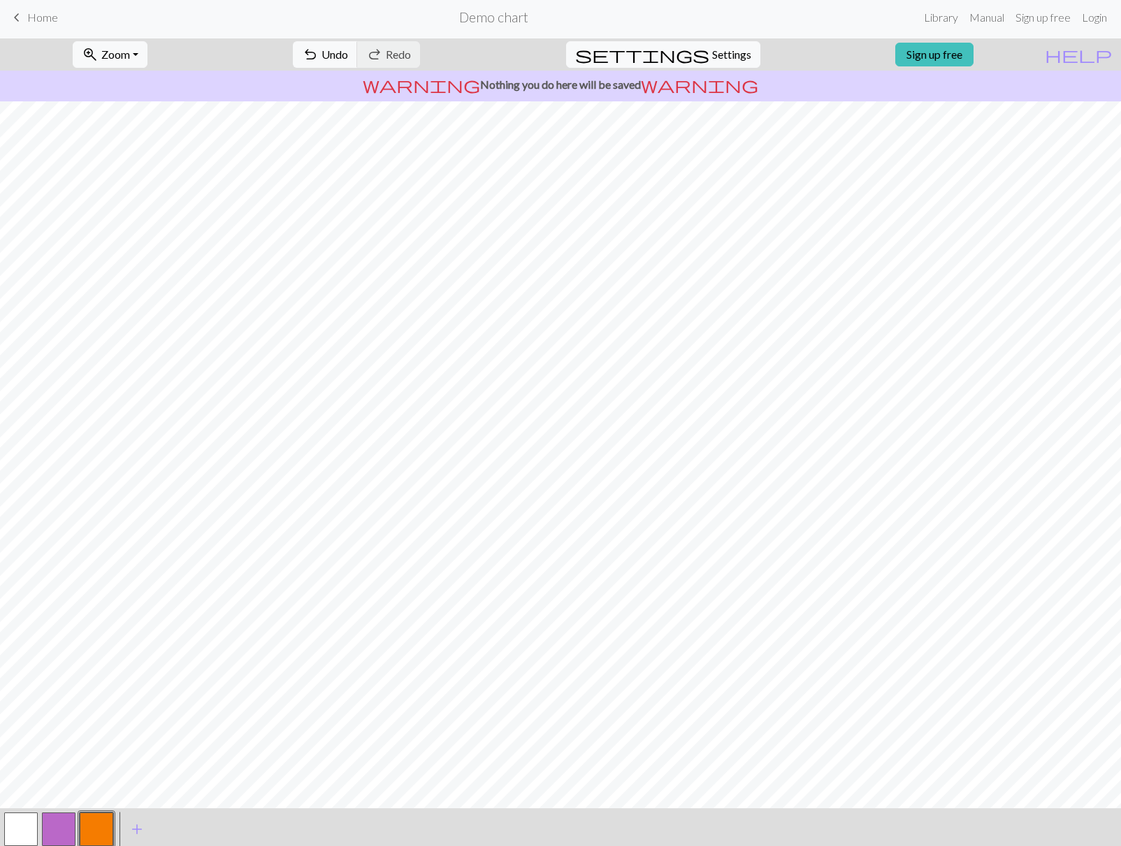
click at [44, 22] on span "Home" at bounding box center [42, 16] width 31 height 13
